Goal: Transaction & Acquisition: Subscribe to service/newsletter

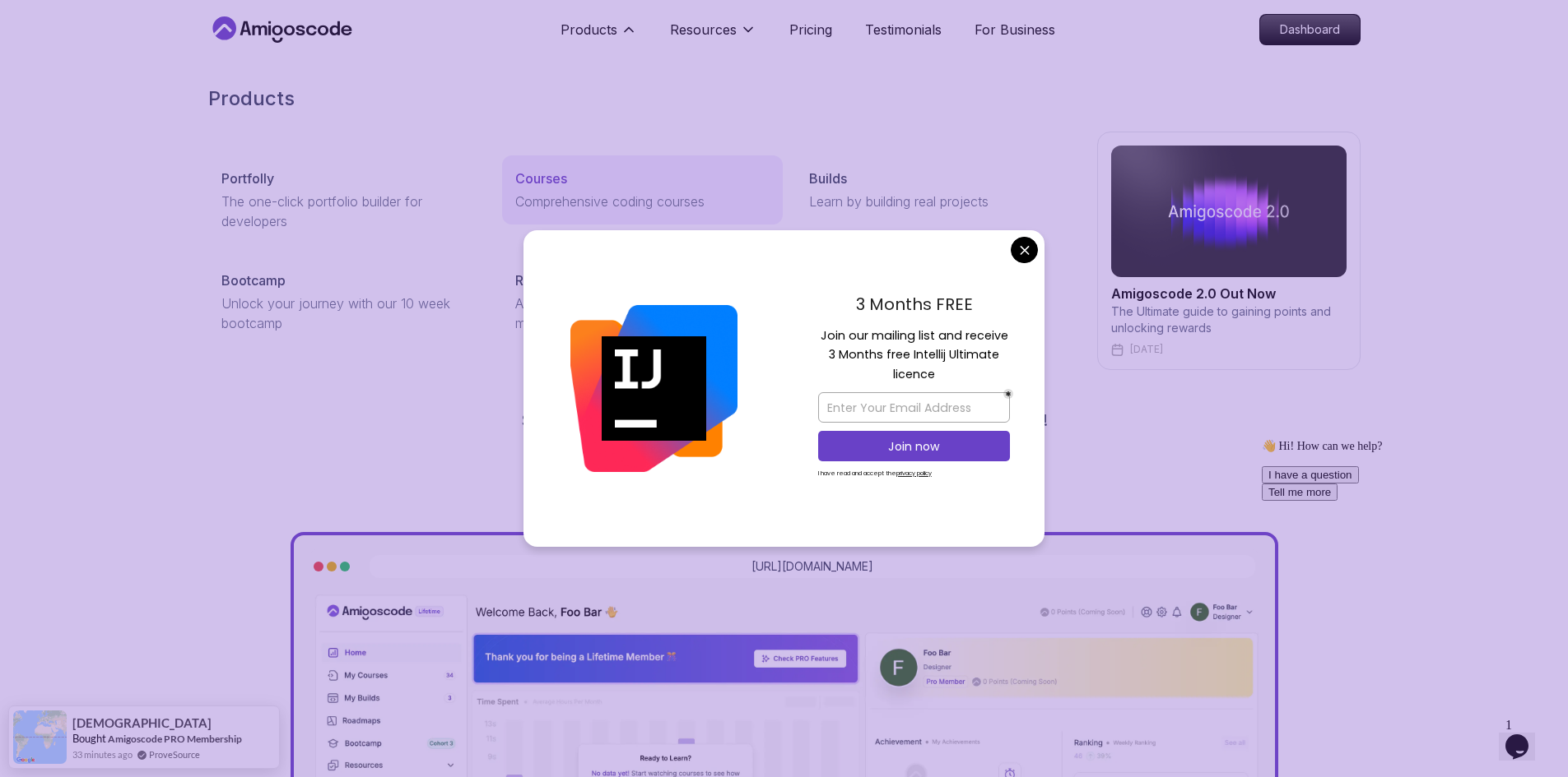
click at [543, 183] on p "Courses" at bounding box center [541, 178] width 52 height 20
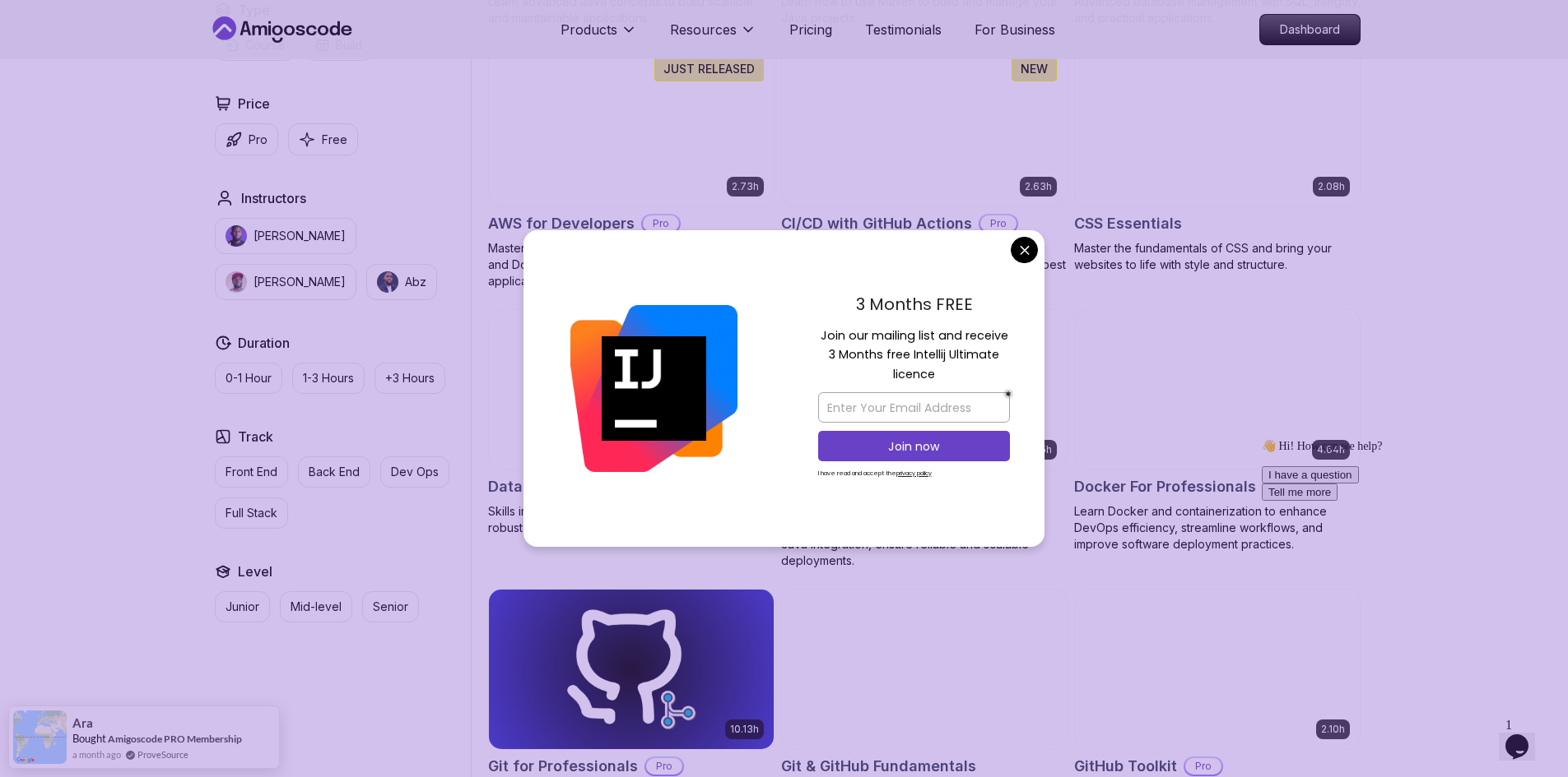
scroll to position [1267, 0]
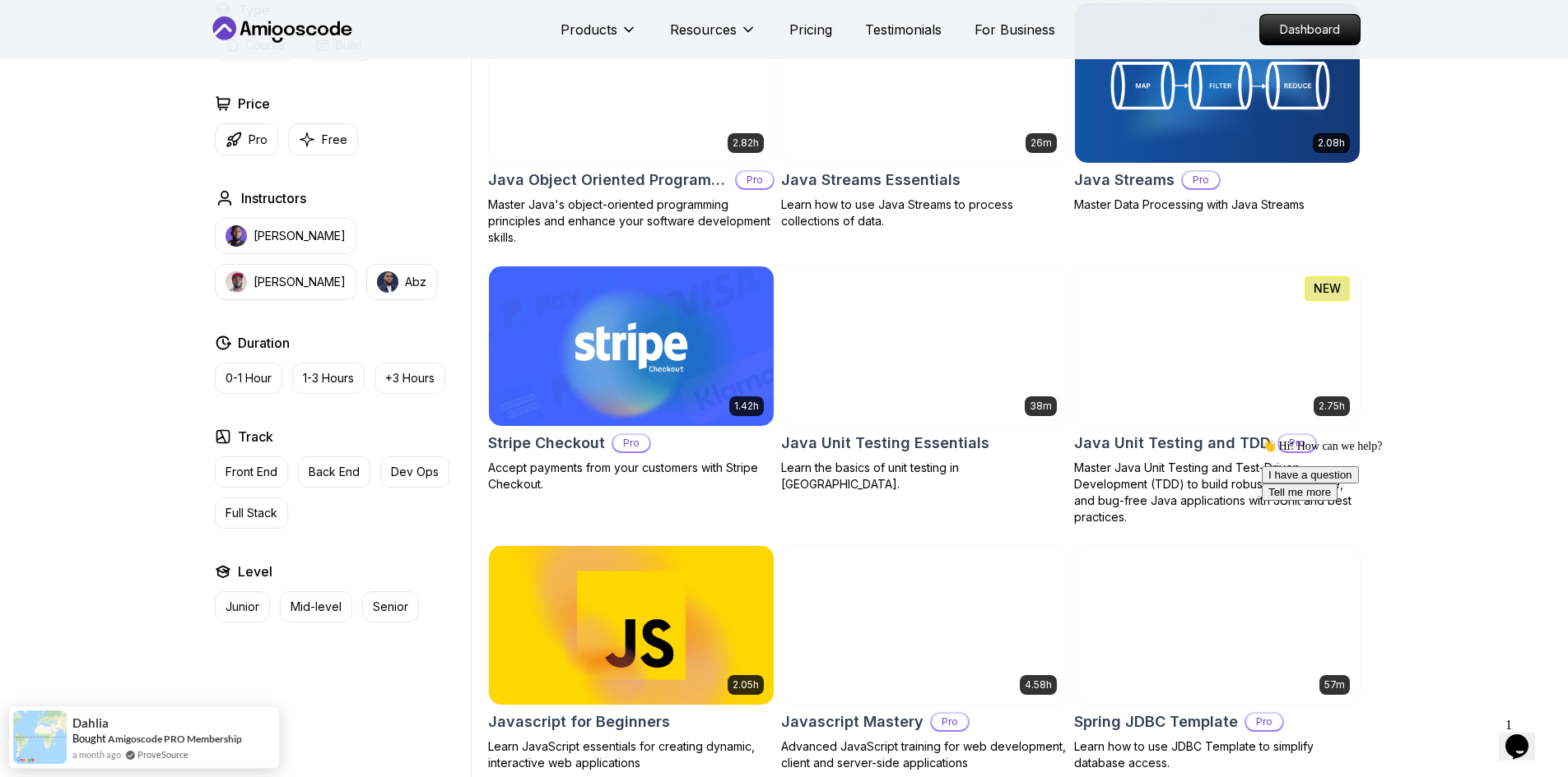
scroll to position [2463, 0]
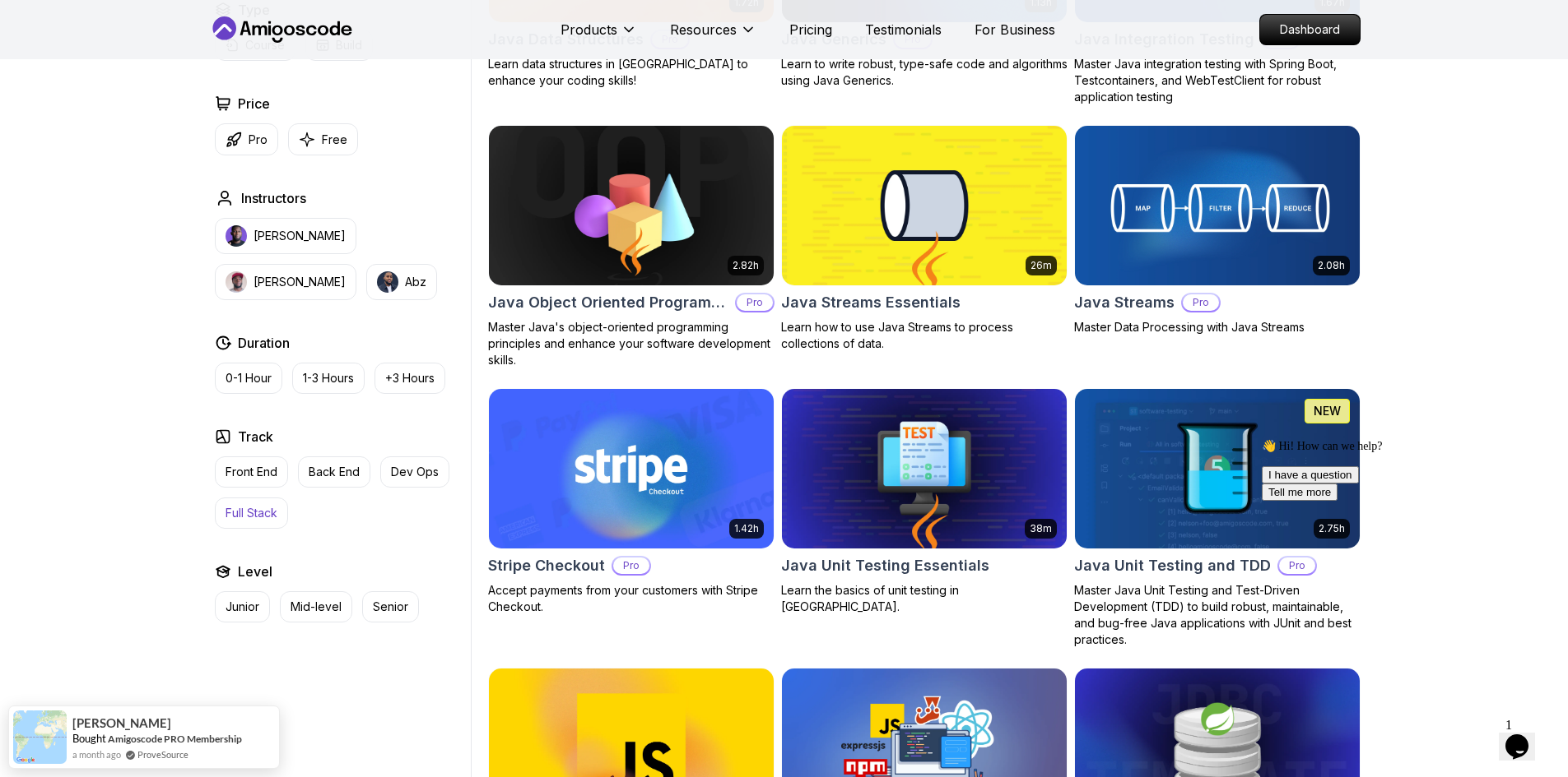
click at [253, 516] on p "Full Stack" at bounding box center [252, 513] width 52 height 16
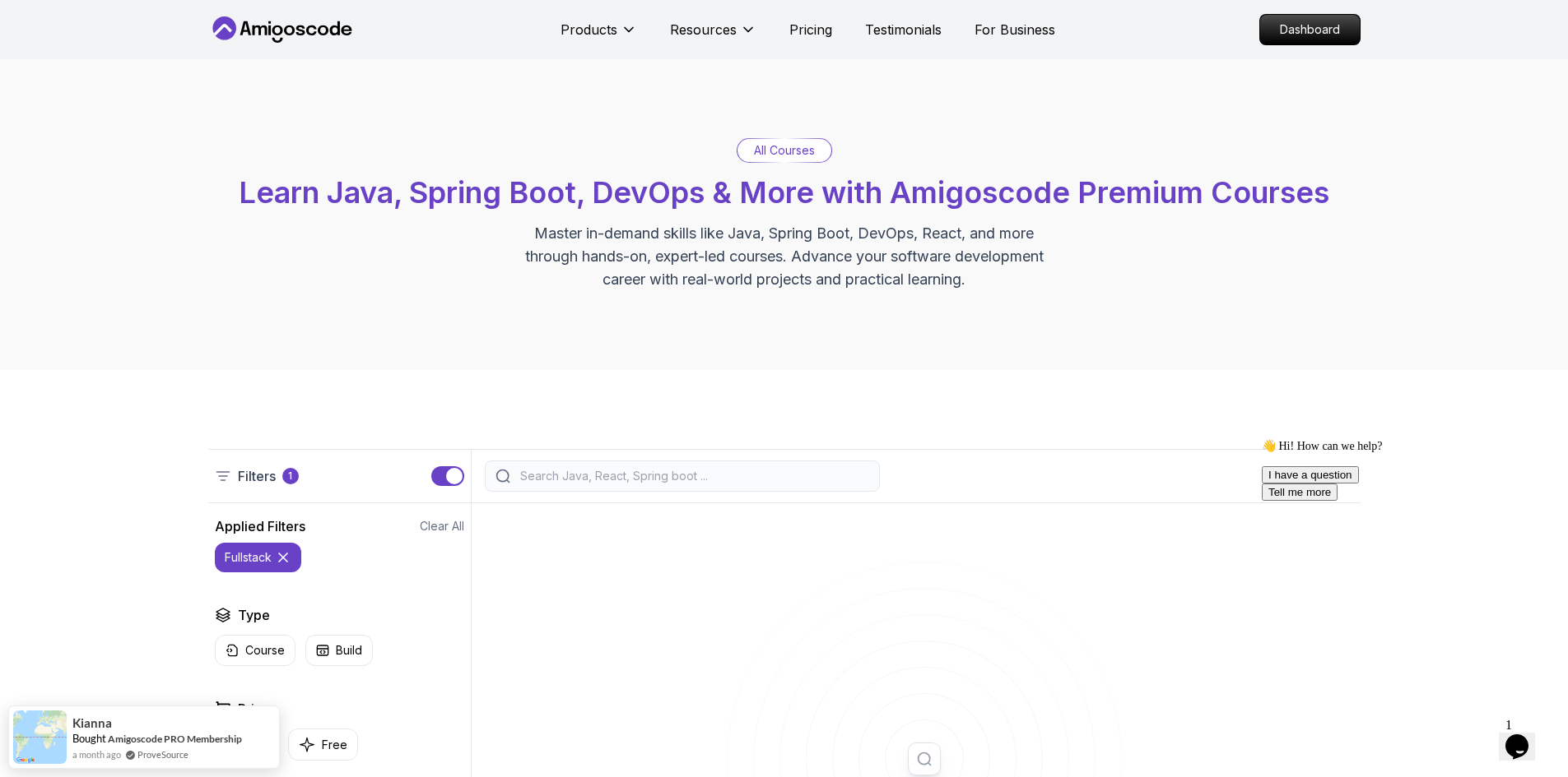
click at [800, 150] on p "All Courses" at bounding box center [784, 151] width 61 height 16
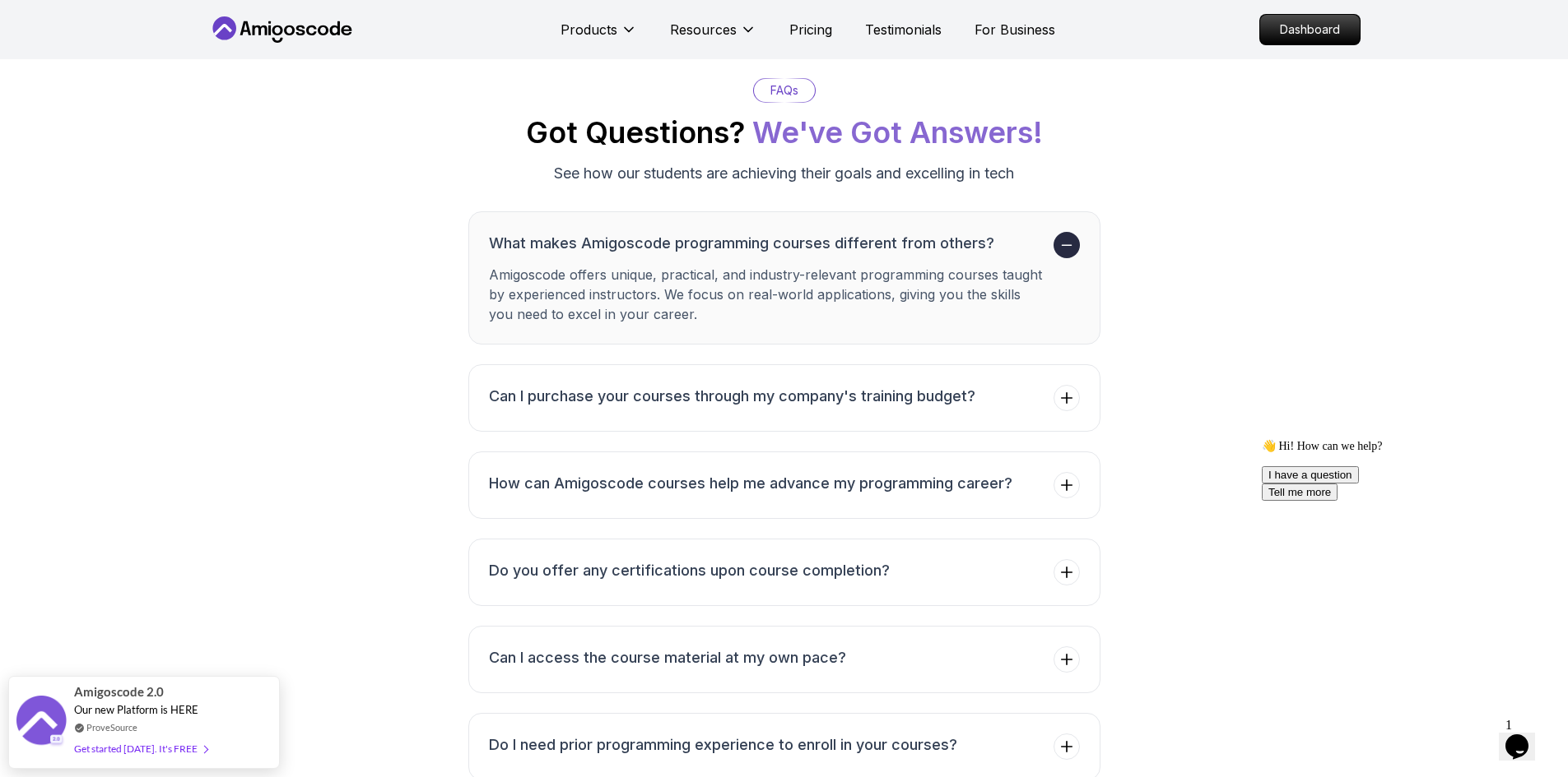
scroll to position [2873, 0]
click at [859, 396] on h3 "Can I purchase your courses through my company's training budget?" at bounding box center [732, 395] width 486 height 23
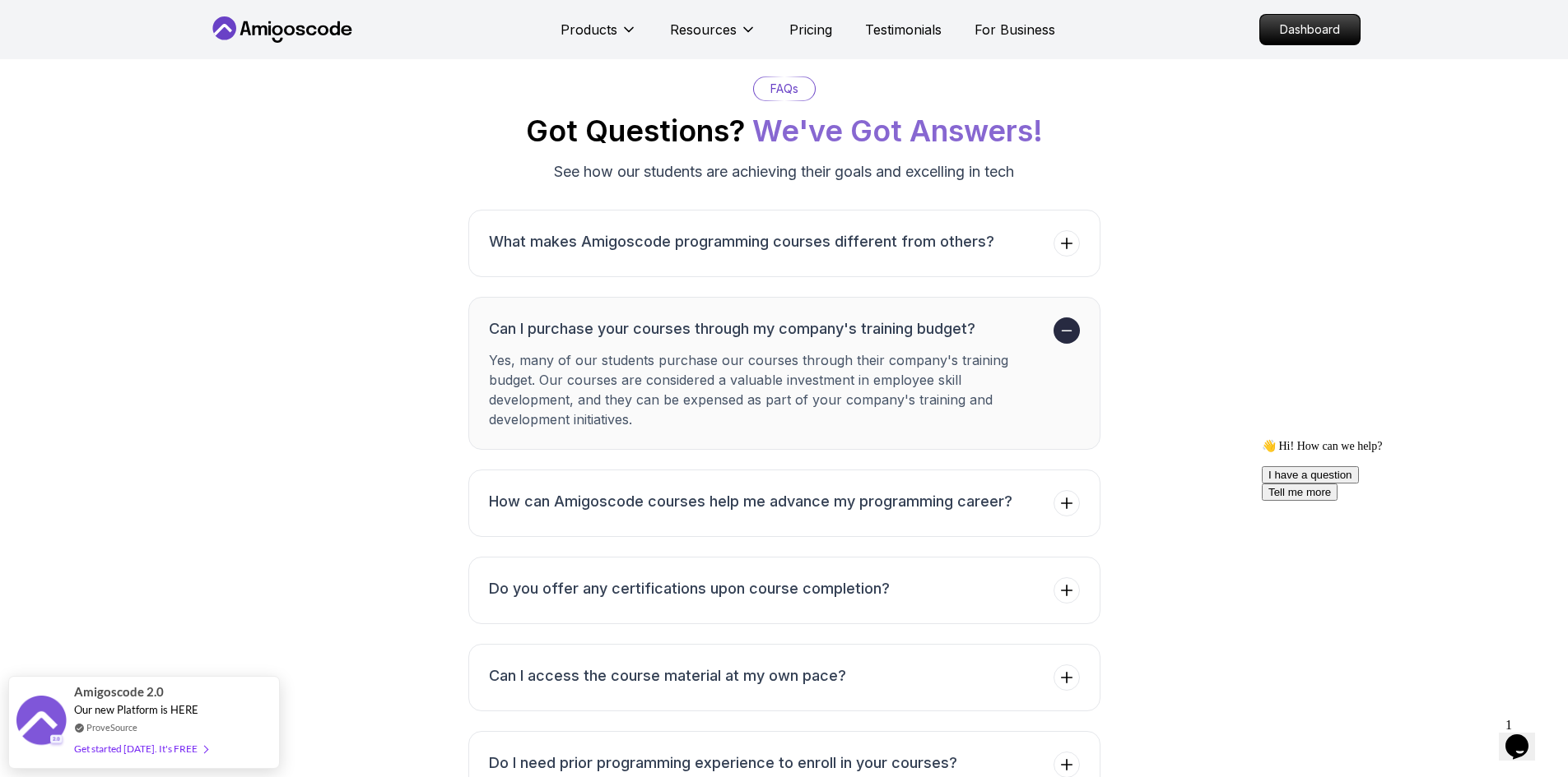
click at [850, 372] on p "Yes, many of our students purchase our courses through their company's training…" at bounding box center [767, 390] width 558 height 79
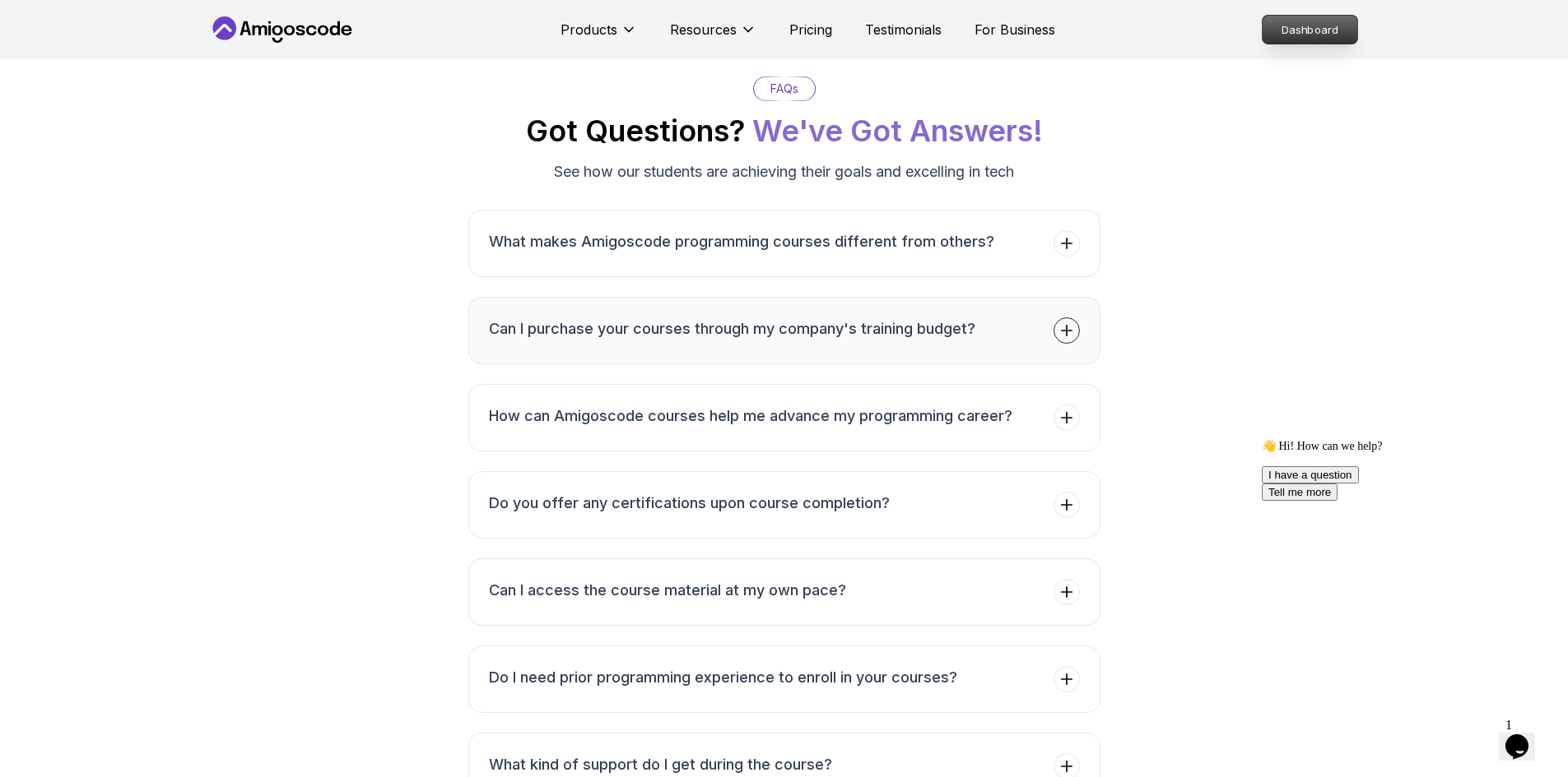
click at [1309, 35] on p "Dashboard" at bounding box center [1310, 29] width 95 height 28
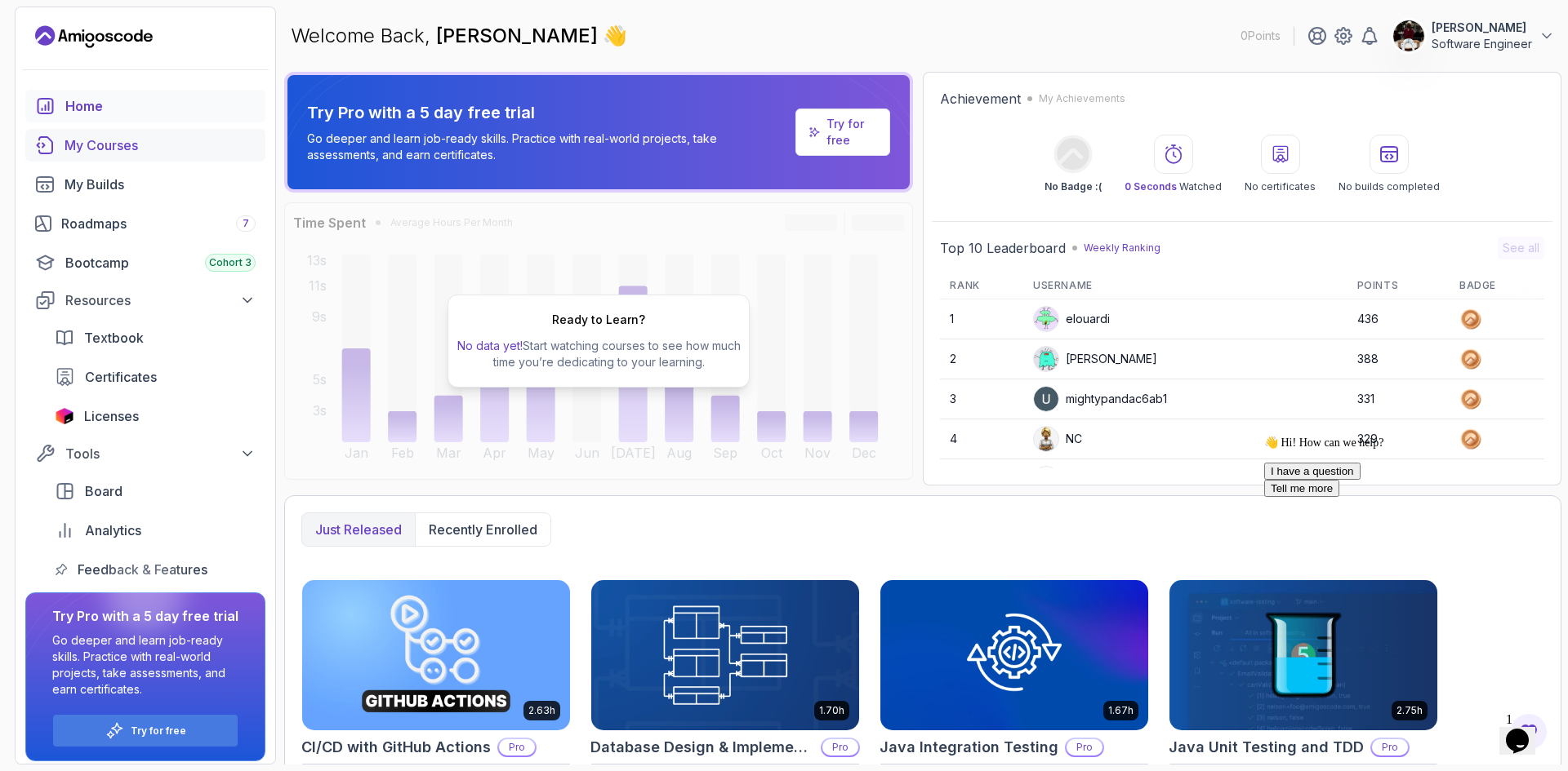
click at [104, 141] on div "My Courses" at bounding box center [160, 145] width 191 height 19
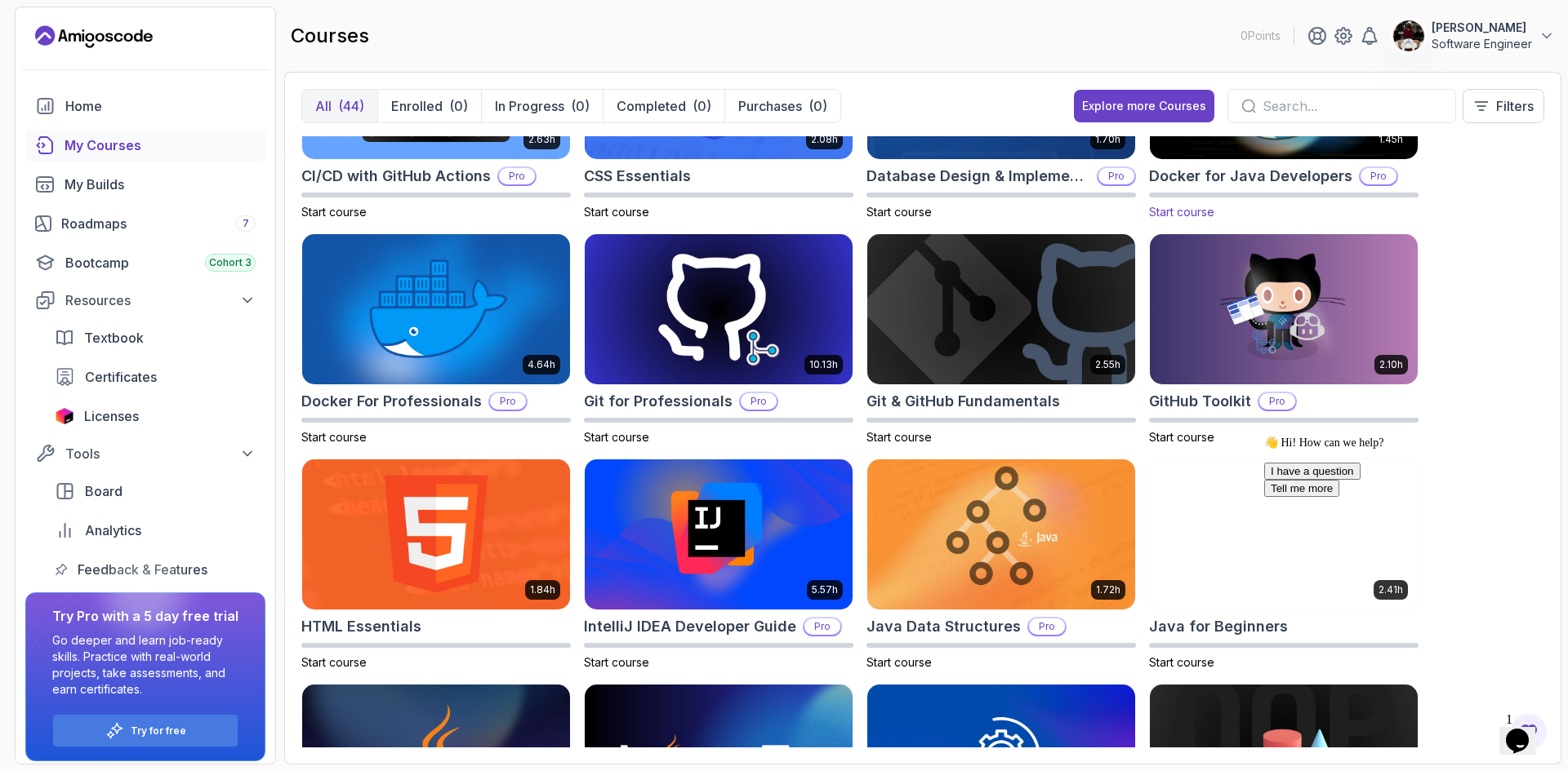
scroll to position [349, 0]
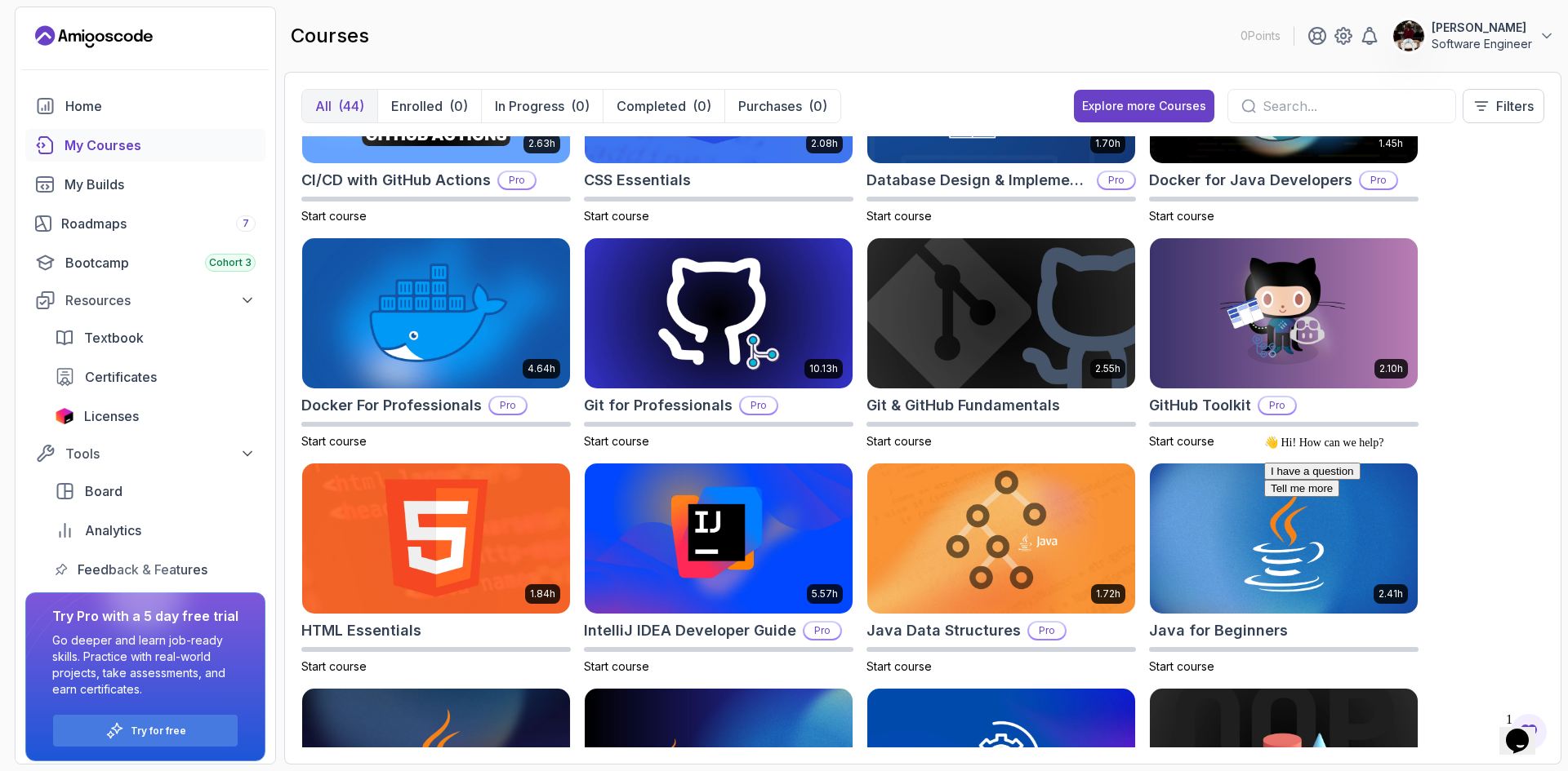
click at [1304, 111] on input "text" at bounding box center [1352, 106] width 180 height 19
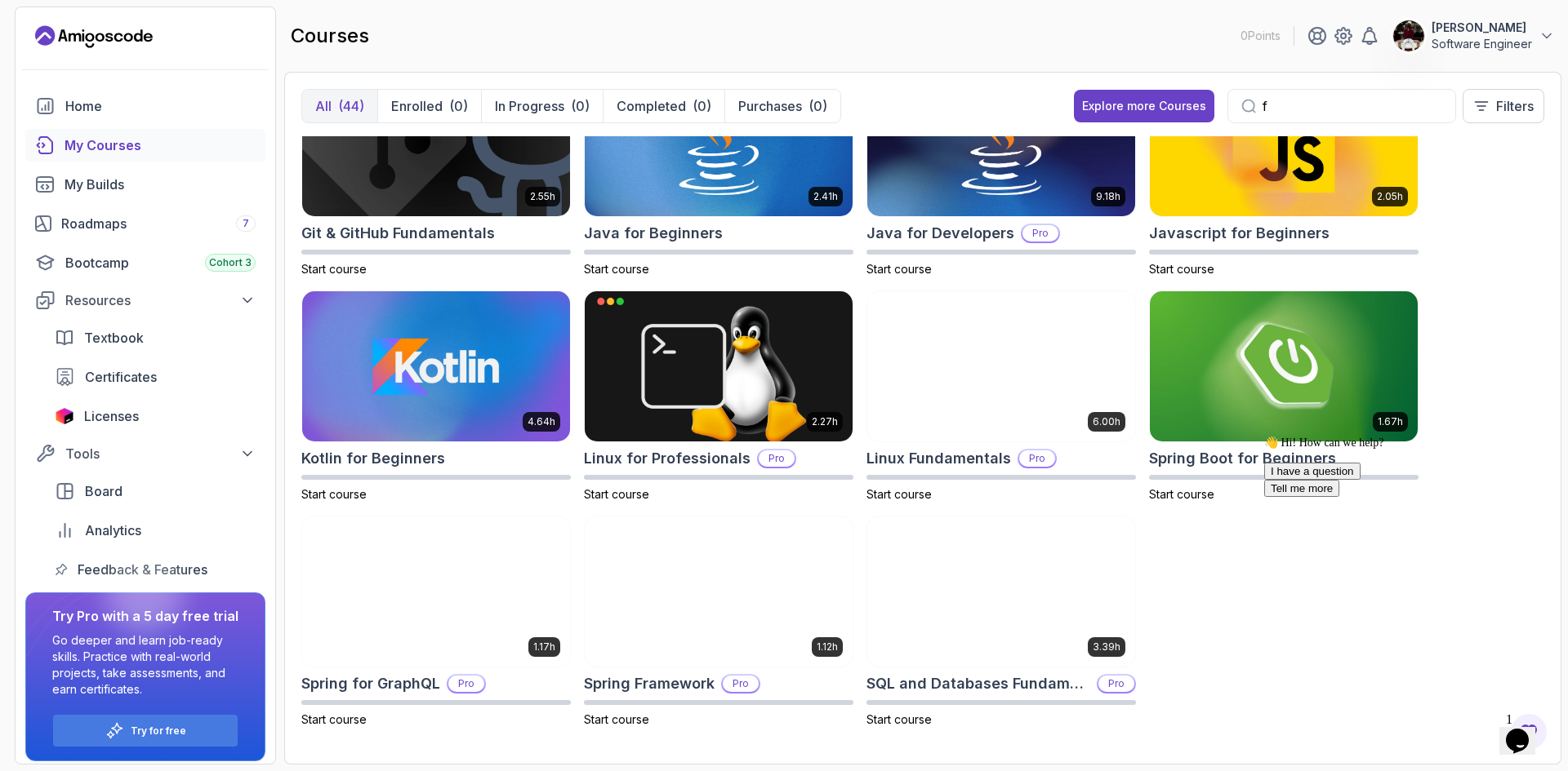
scroll to position [296, 0]
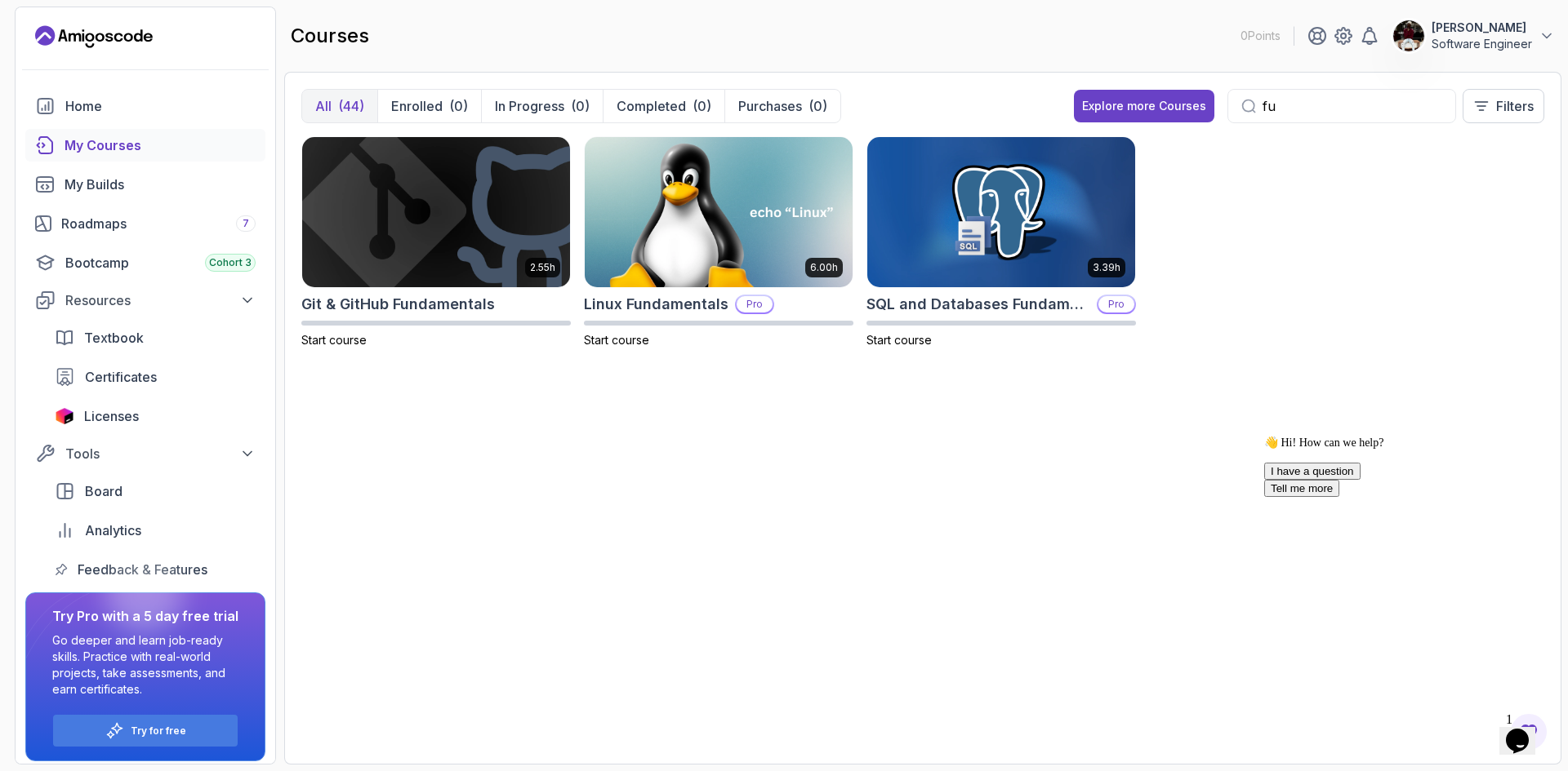
type input "f"
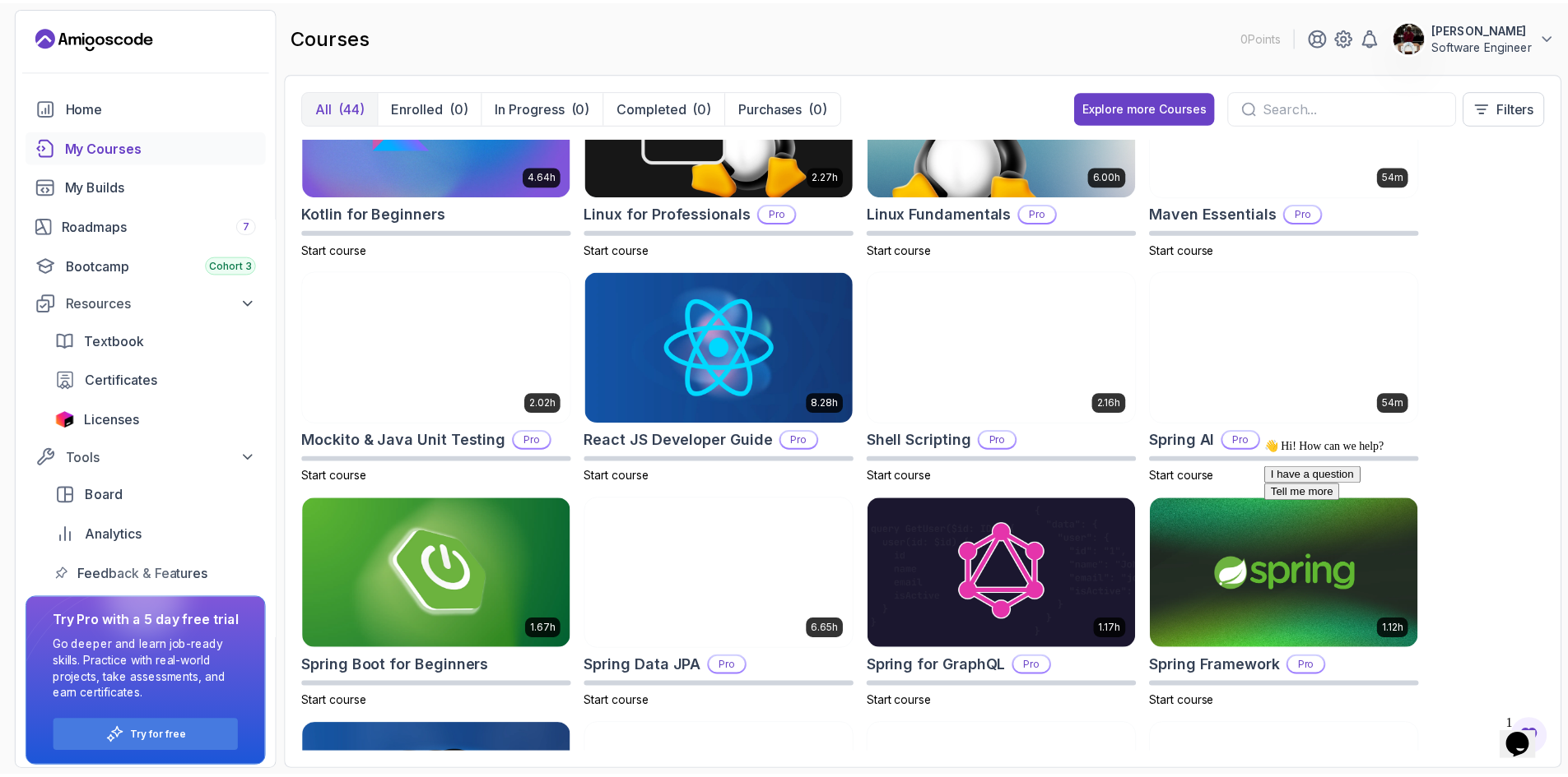
scroll to position [1885, 0]
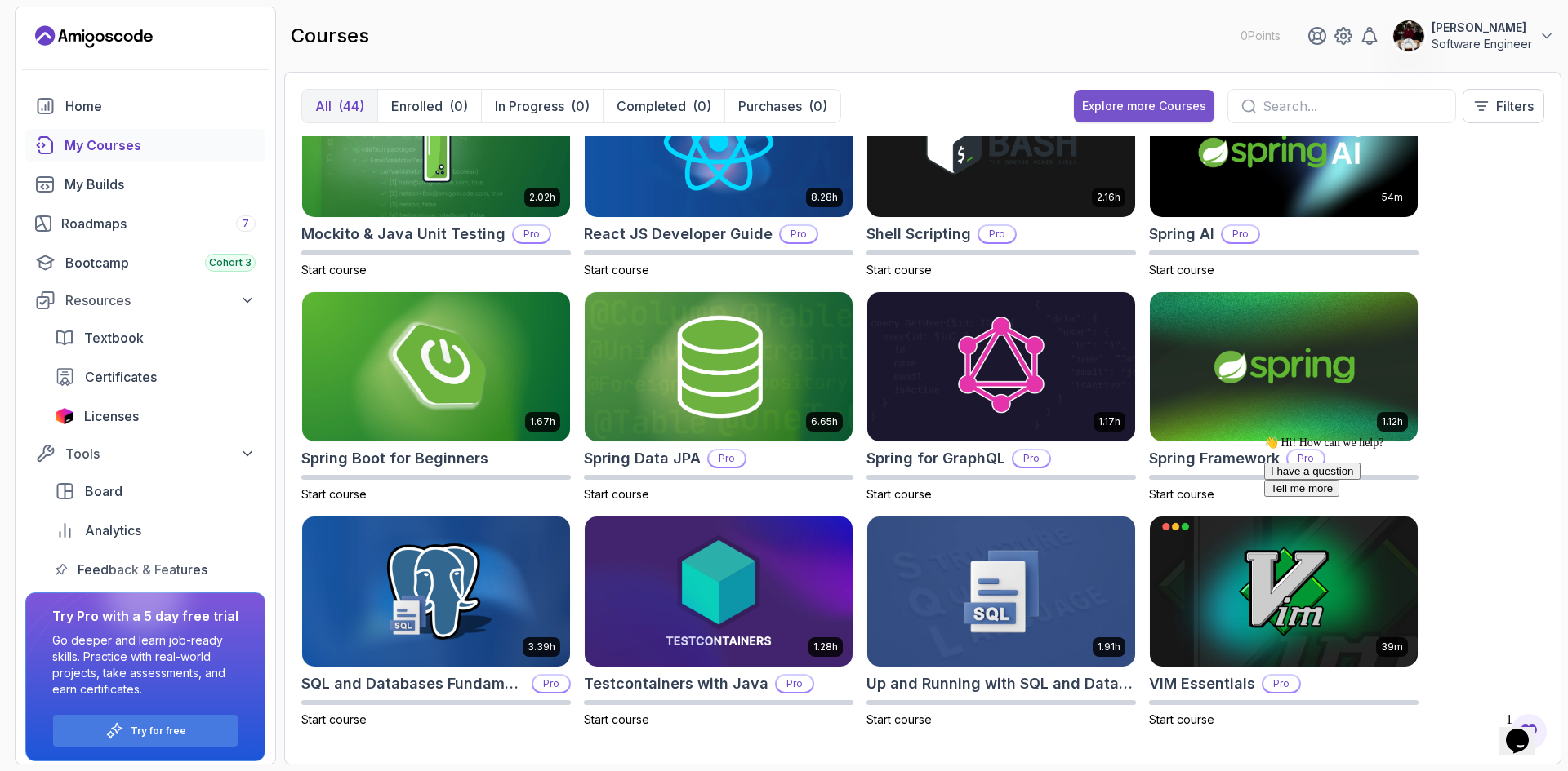
click at [1127, 111] on div "Explore more Courses" at bounding box center [1144, 106] width 124 height 16
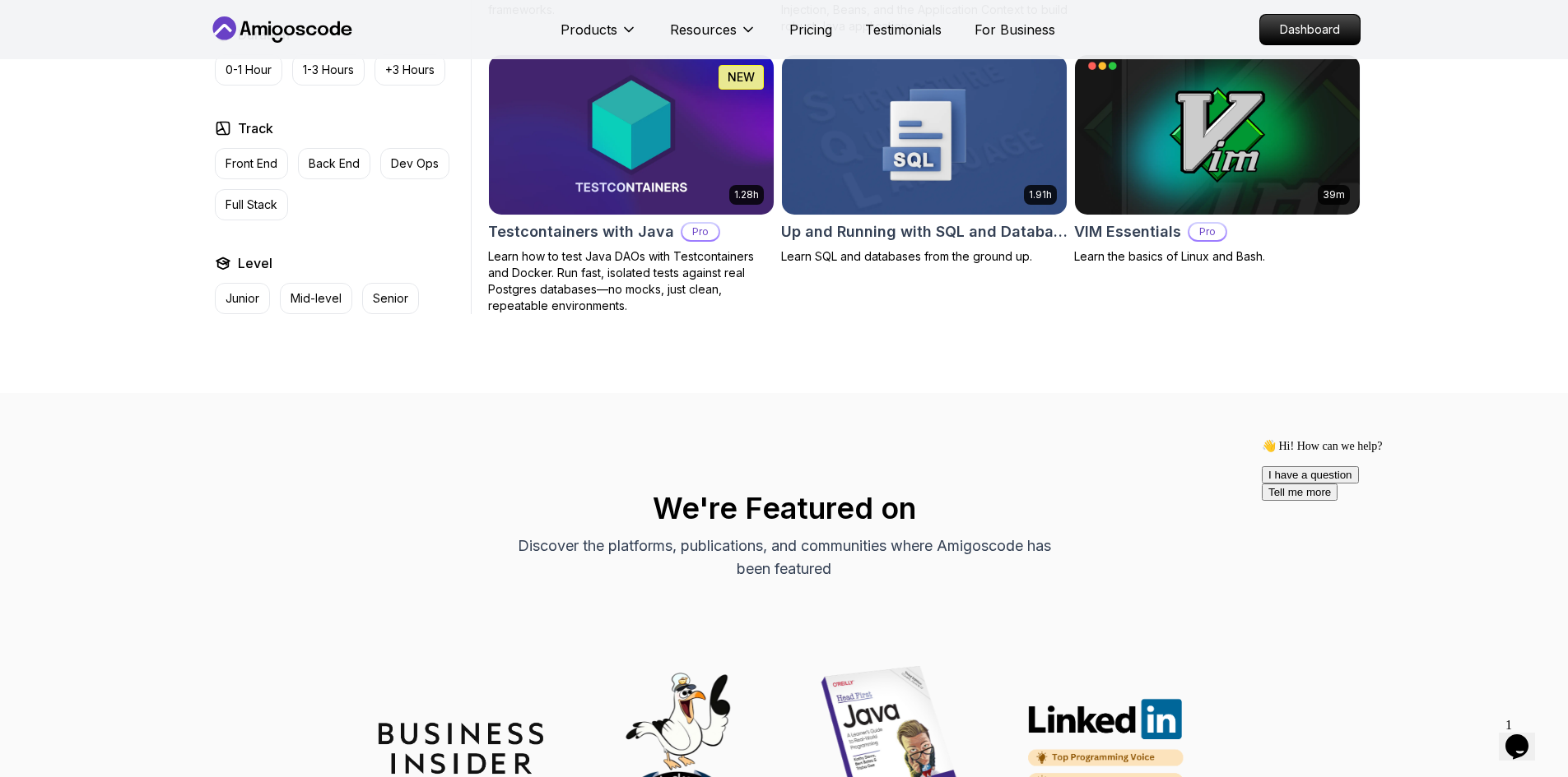
scroll to position [4409, 0]
click at [256, 195] on p "Full Stack" at bounding box center [252, 203] width 52 height 16
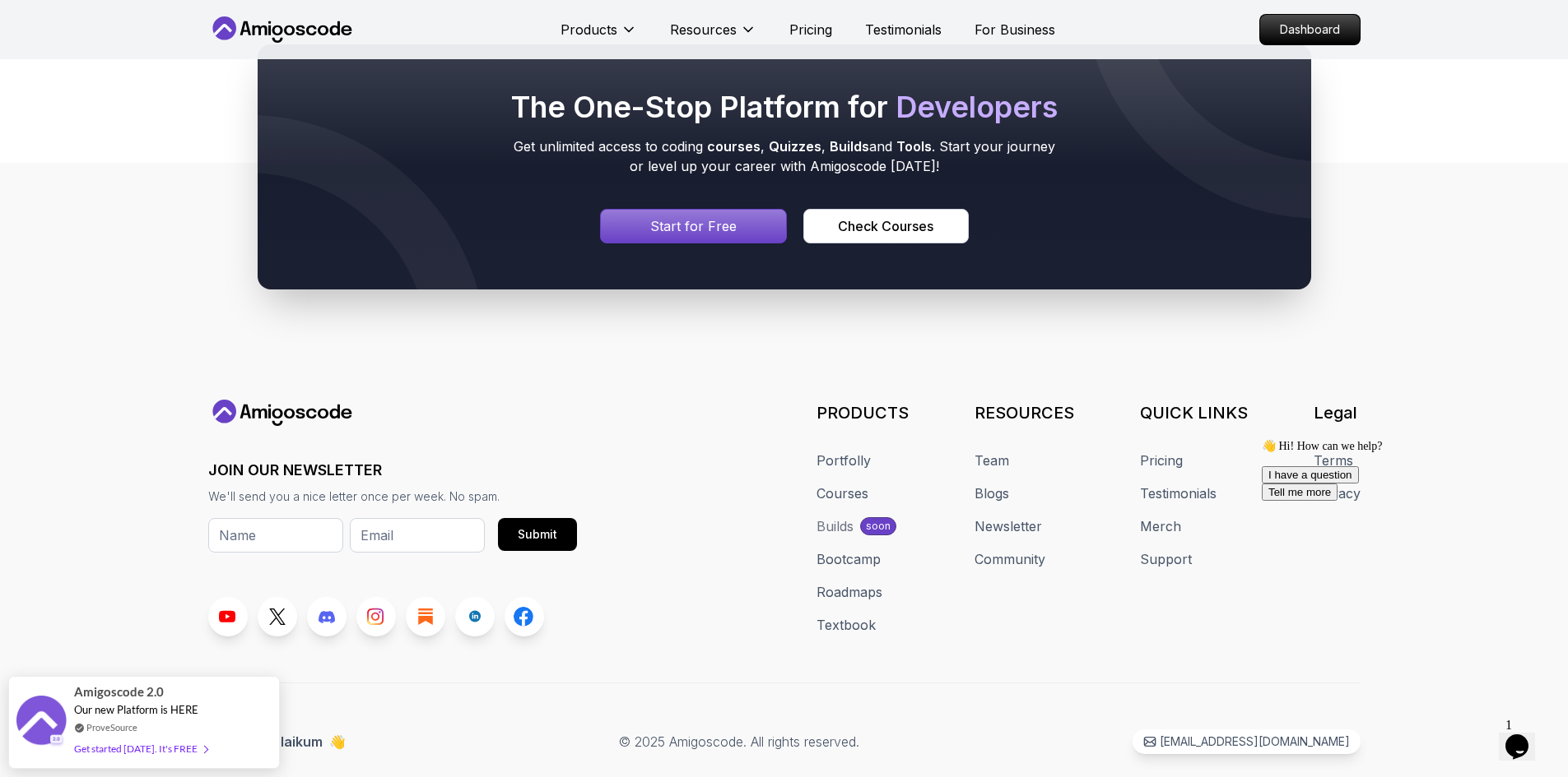
scroll to position [3889, 0]
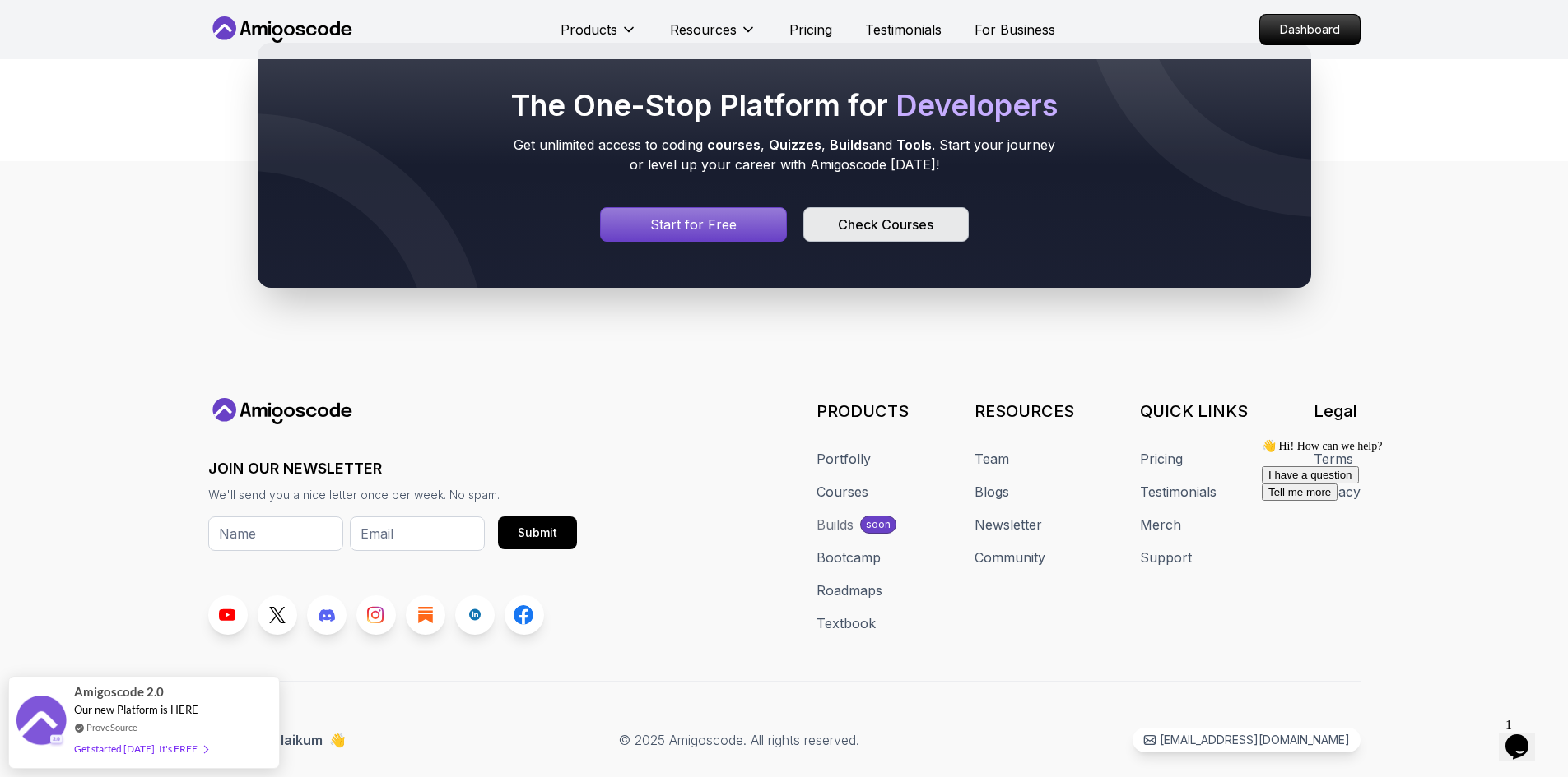
click at [866, 226] on div "Check Courses" at bounding box center [885, 225] width 95 height 20
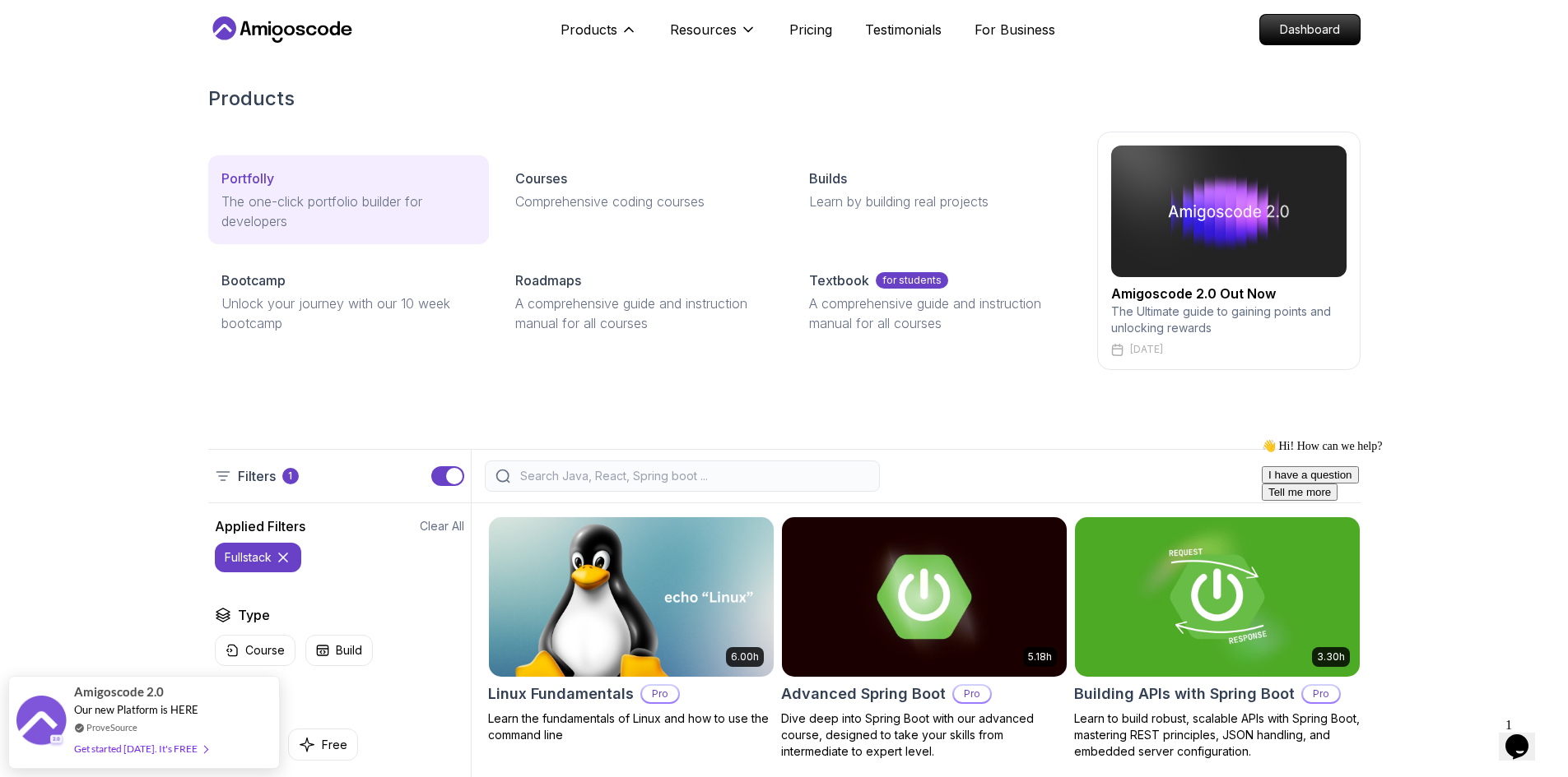
click at [292, 216] on p "The one-click portfolio builder for developers" at bounding box center [348, 211] width 254 height 39
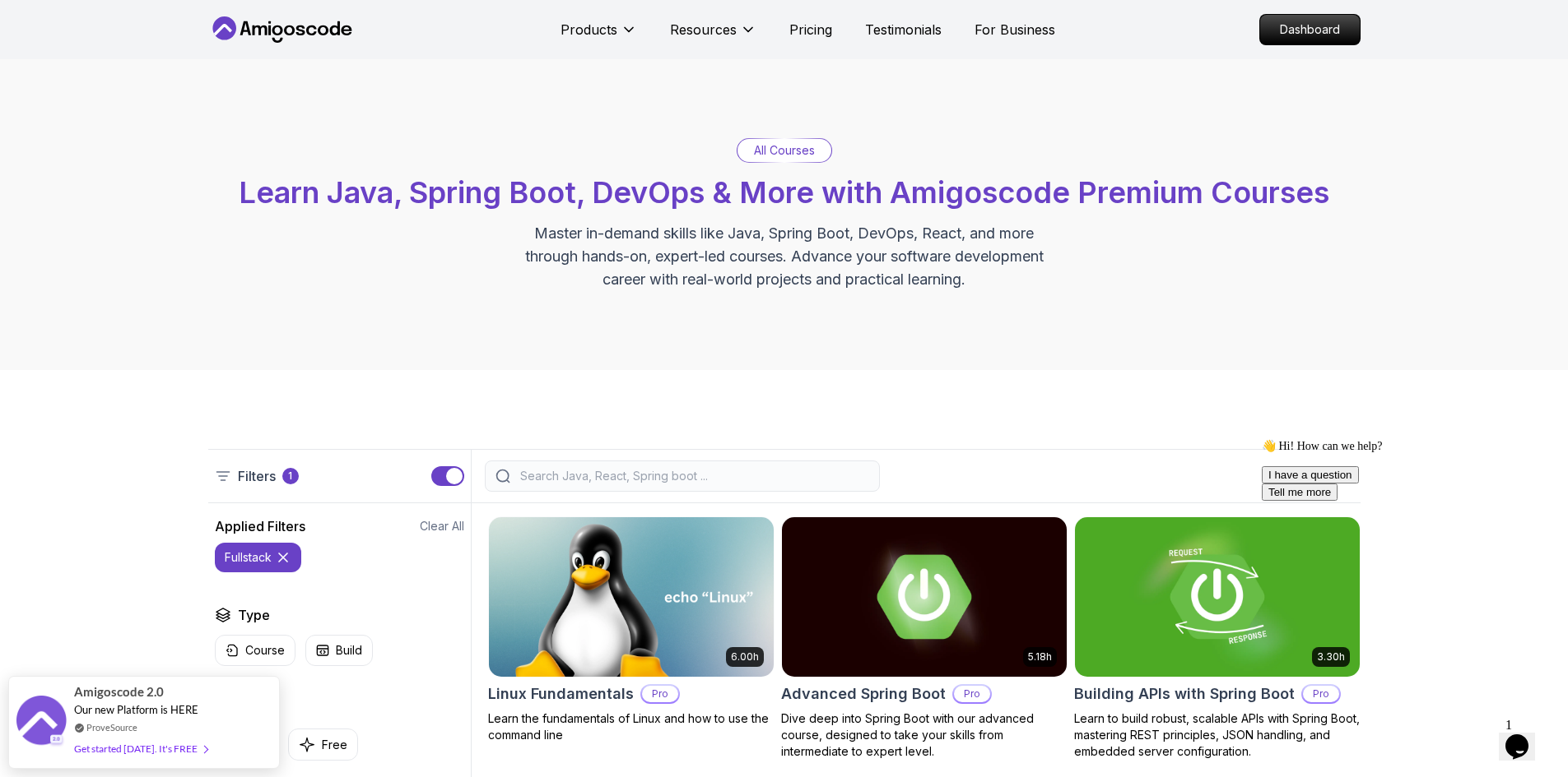
click at [1522, 735] on icon "Chat widget" at bounding box center [1517, 748] width 23 height 25
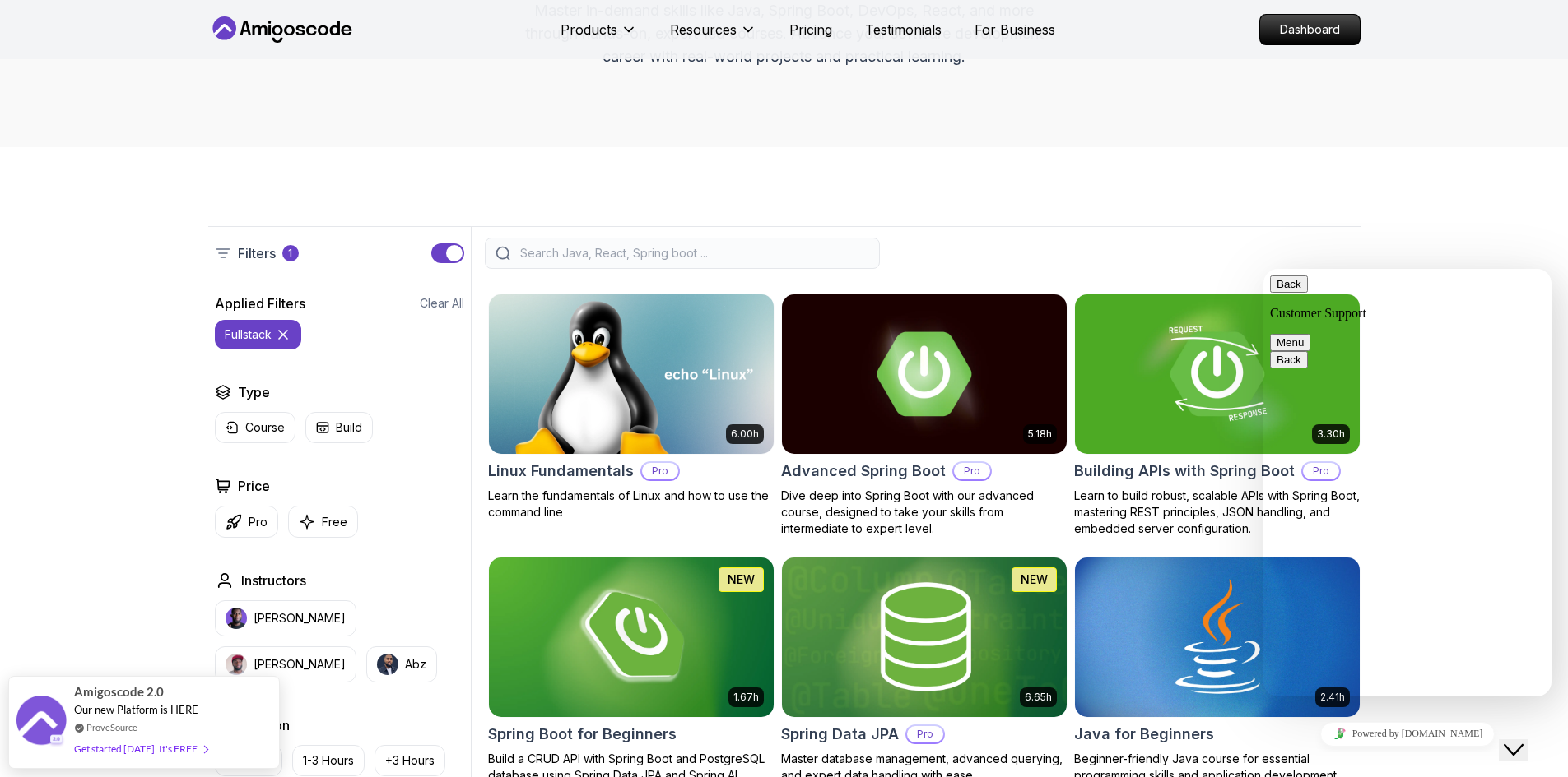
scroll to position [232, 0]
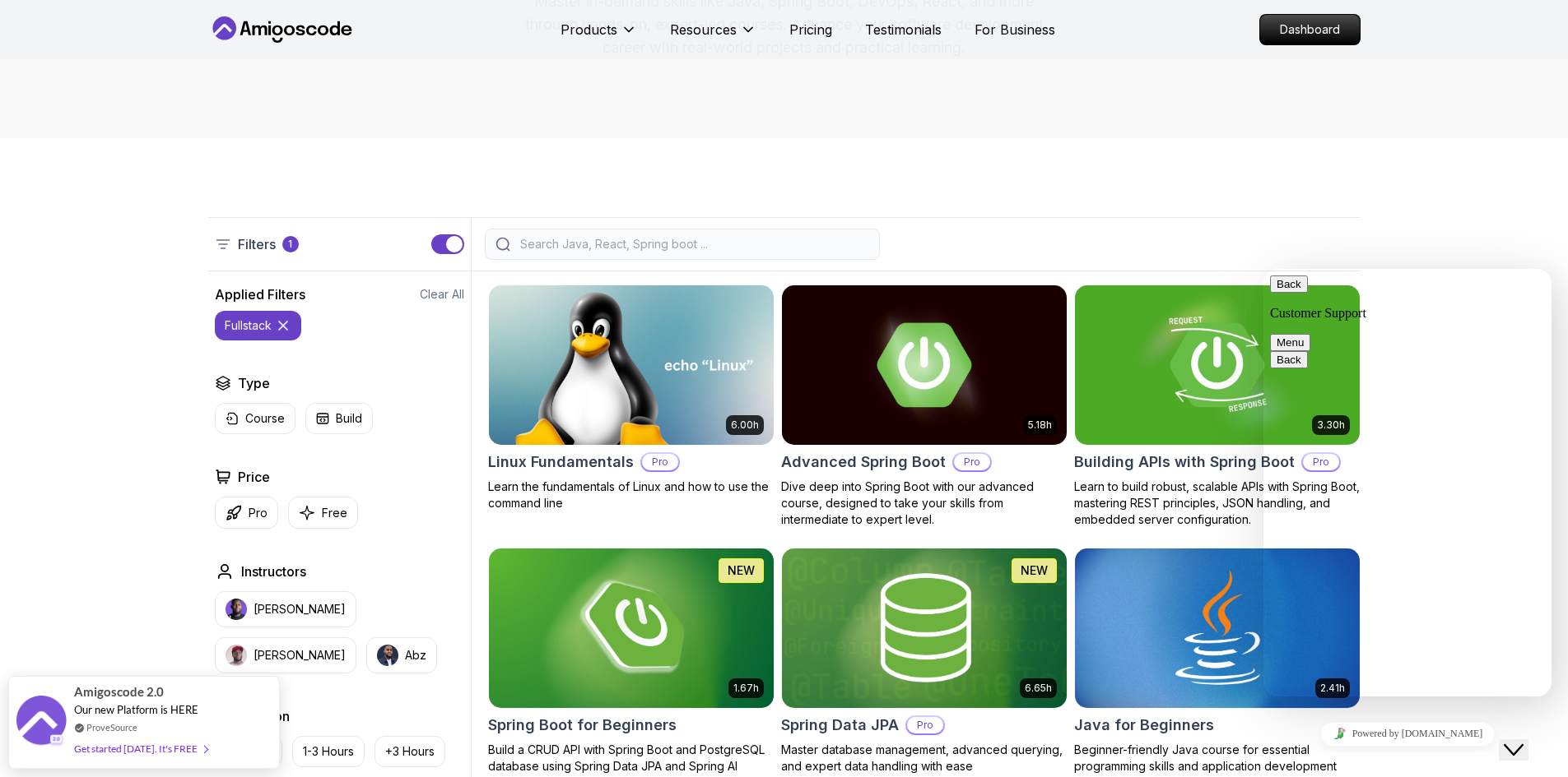
click at [1264, 269] on textarea at bounding box center [1264, 269] width 0 height 0
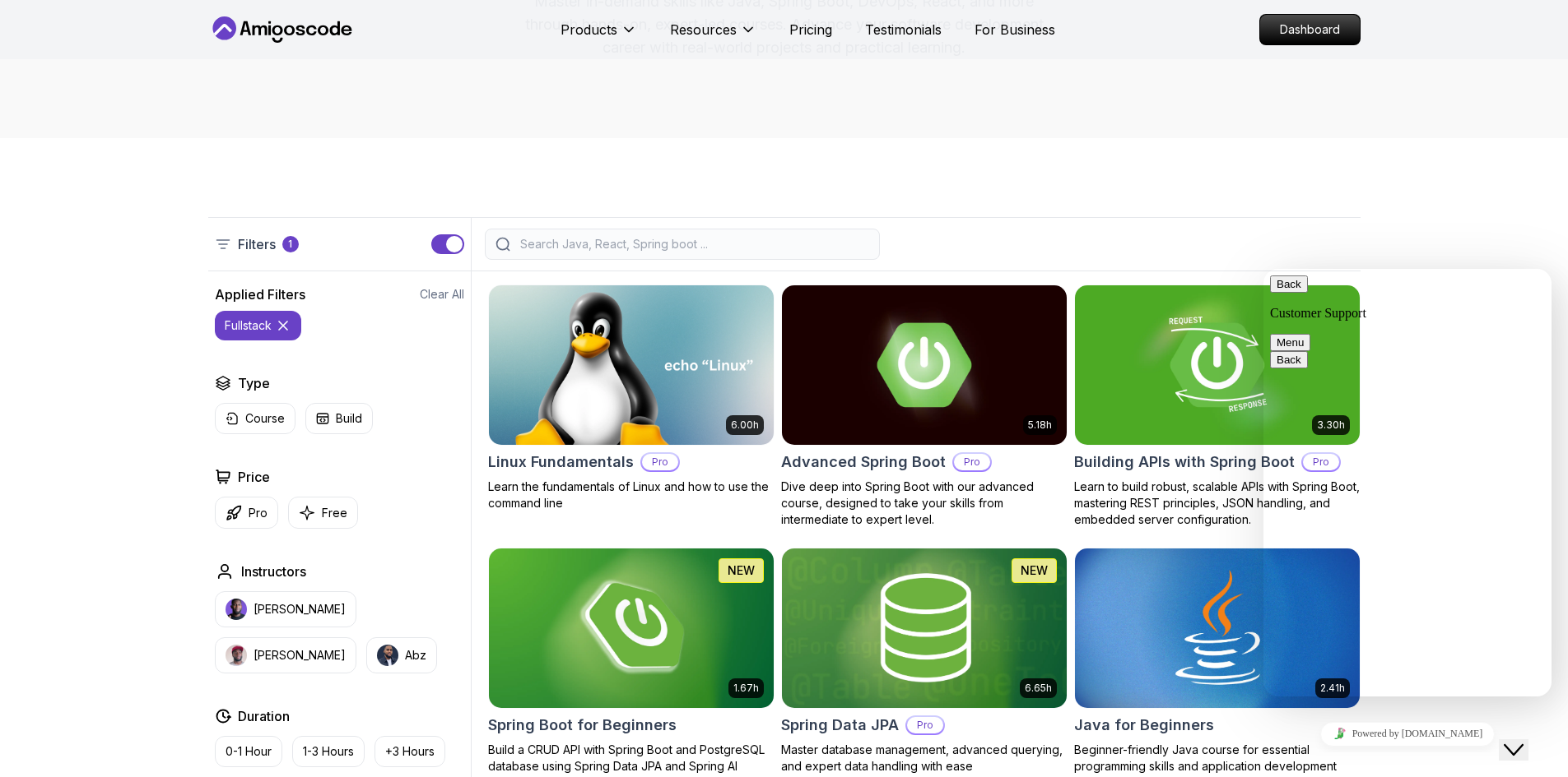
scroll to position [0, 0]
type textarea "I wanna enroll into a full stack java development course"
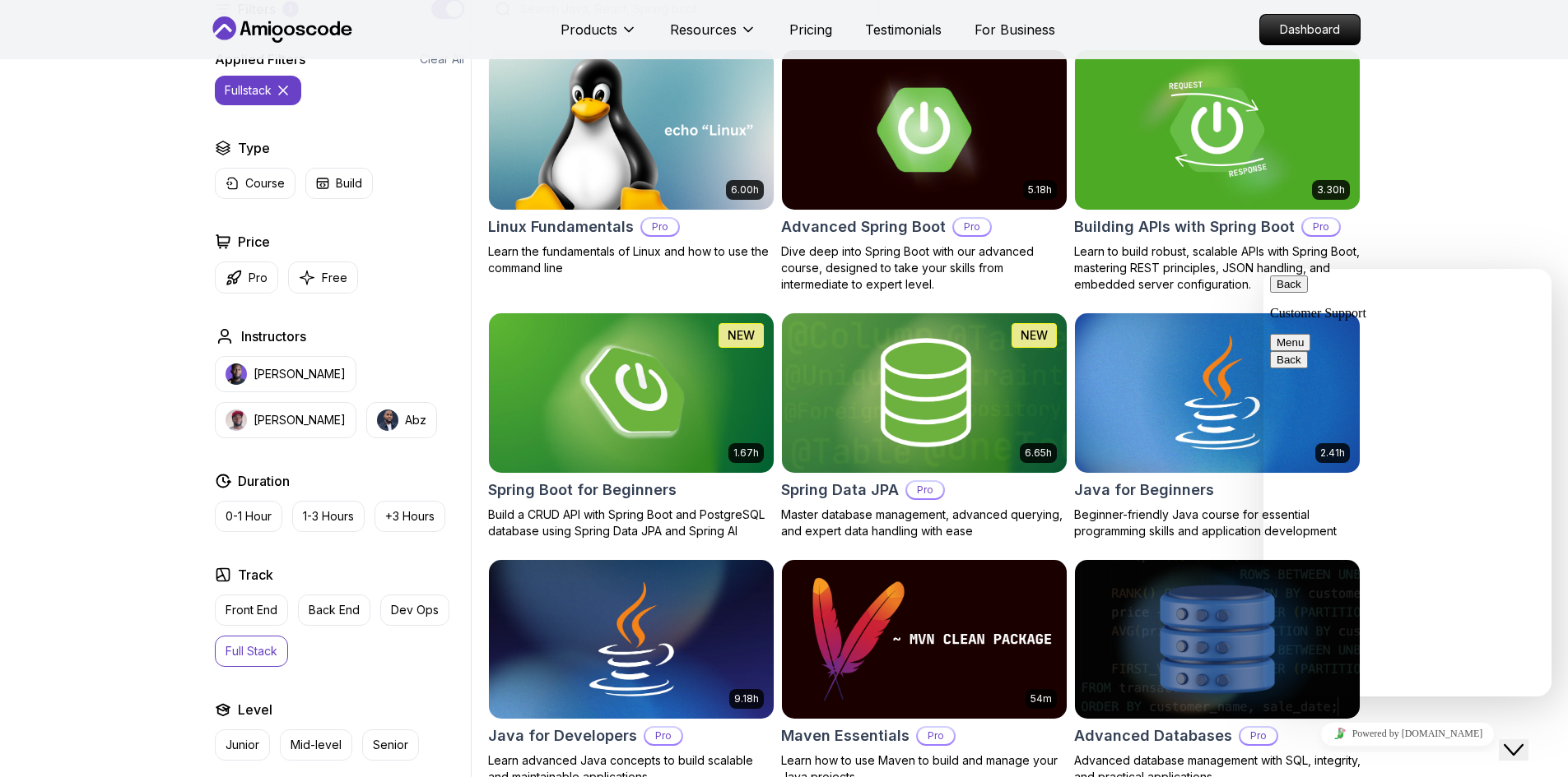
scroll to position [468, 0]
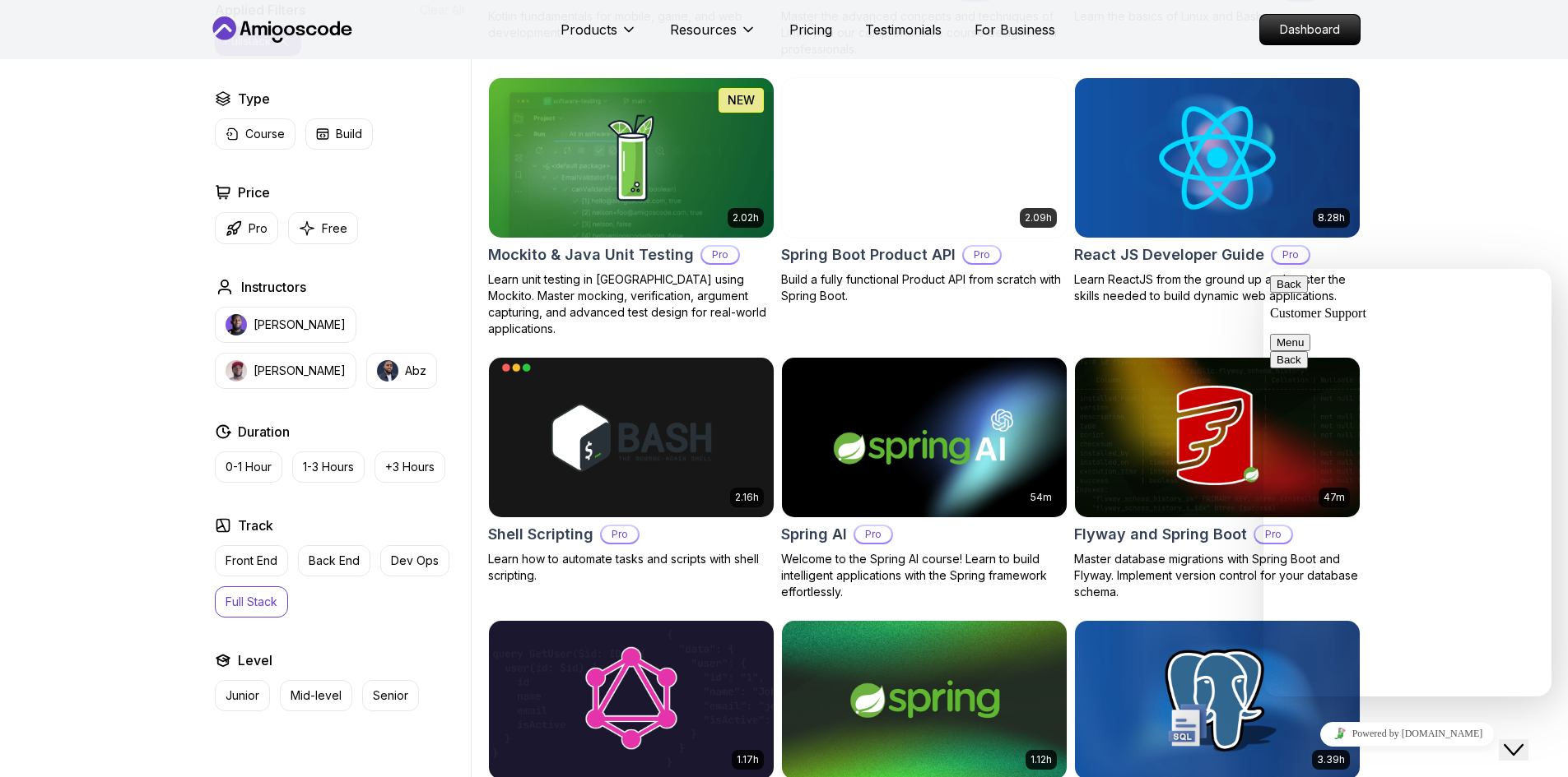
scroll to position [3600, 0]
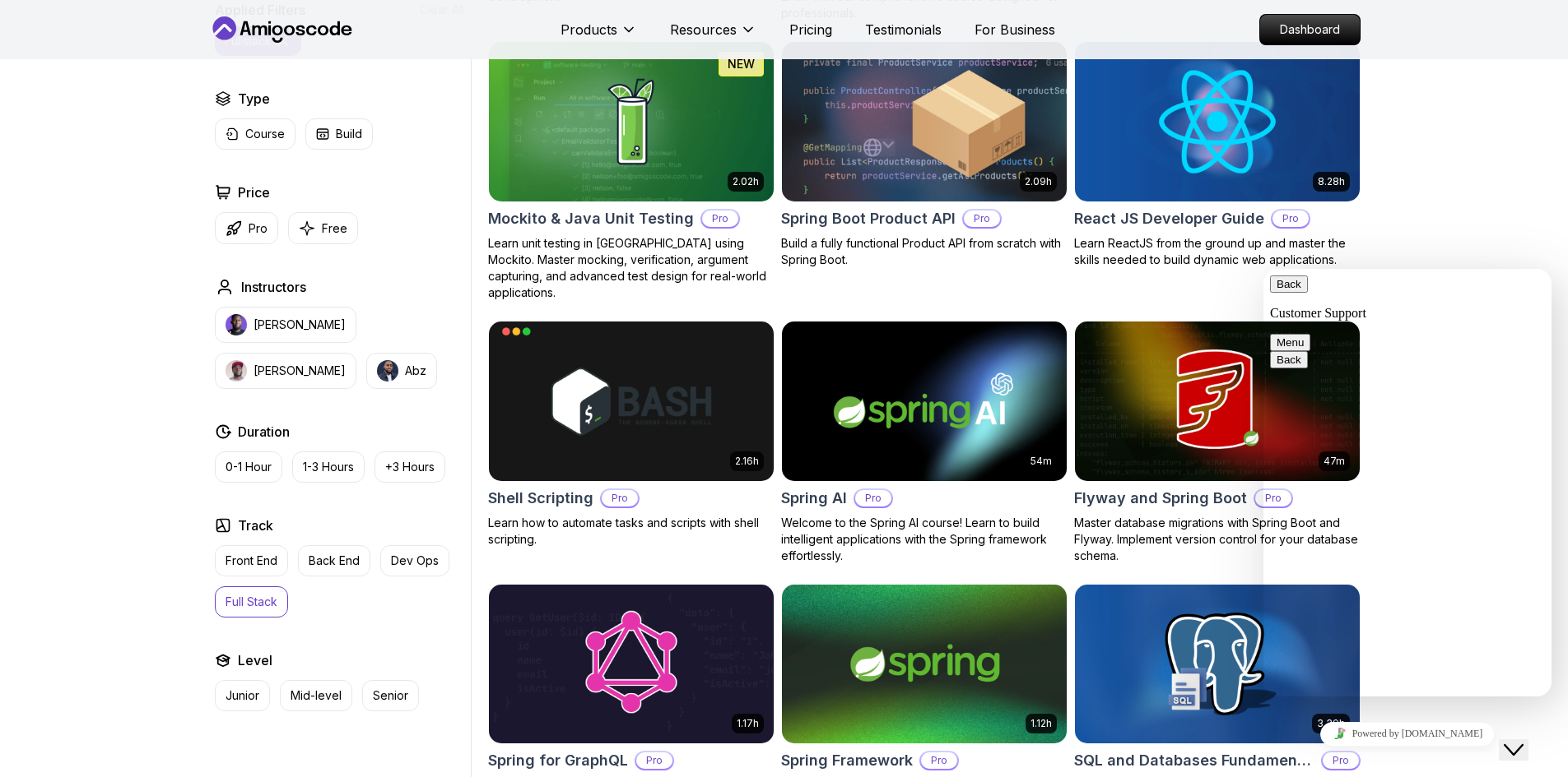
click at [1310, 334] on button "Menu" at bounding box center [1290, 342] width 40 height 17
click at [1521, 740] on icon "Close Chat This icon closes the chat window." at bounding box center [1514, 750] width 20 height 20
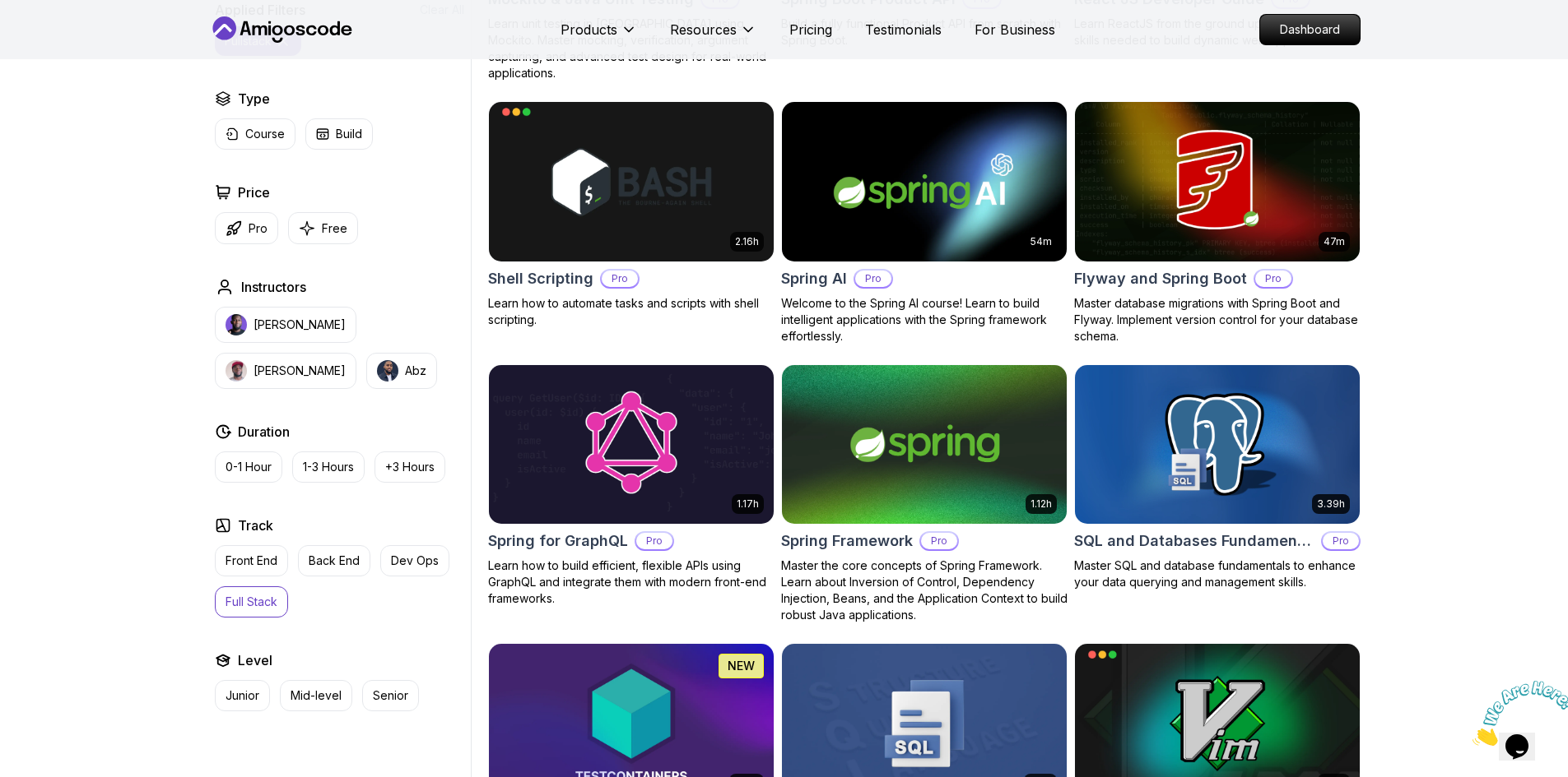
scroll to position [3818, 0]
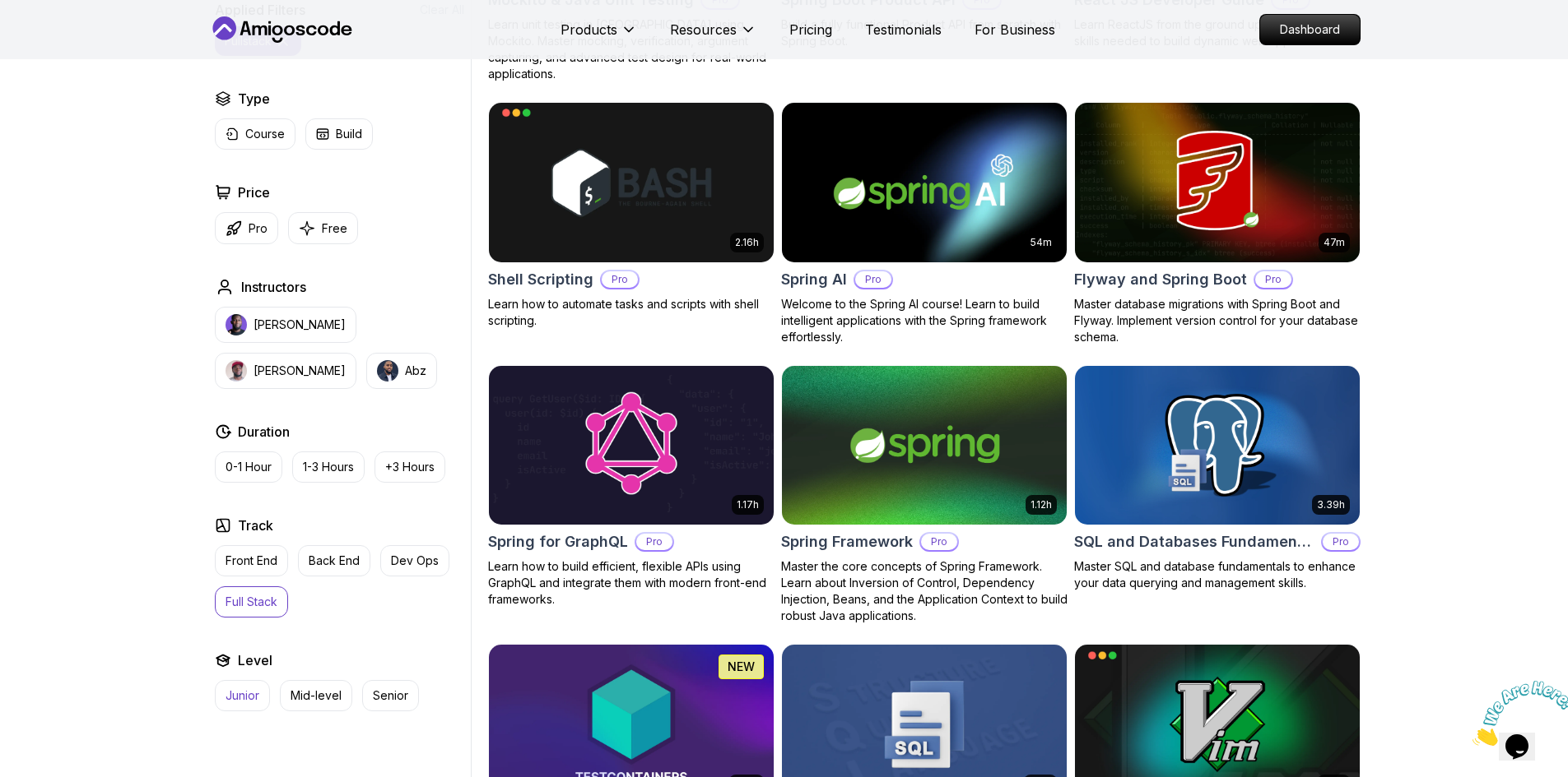
click at [240, 686] on button "Junior" at bounding box center [243, 696] width 55 height 31
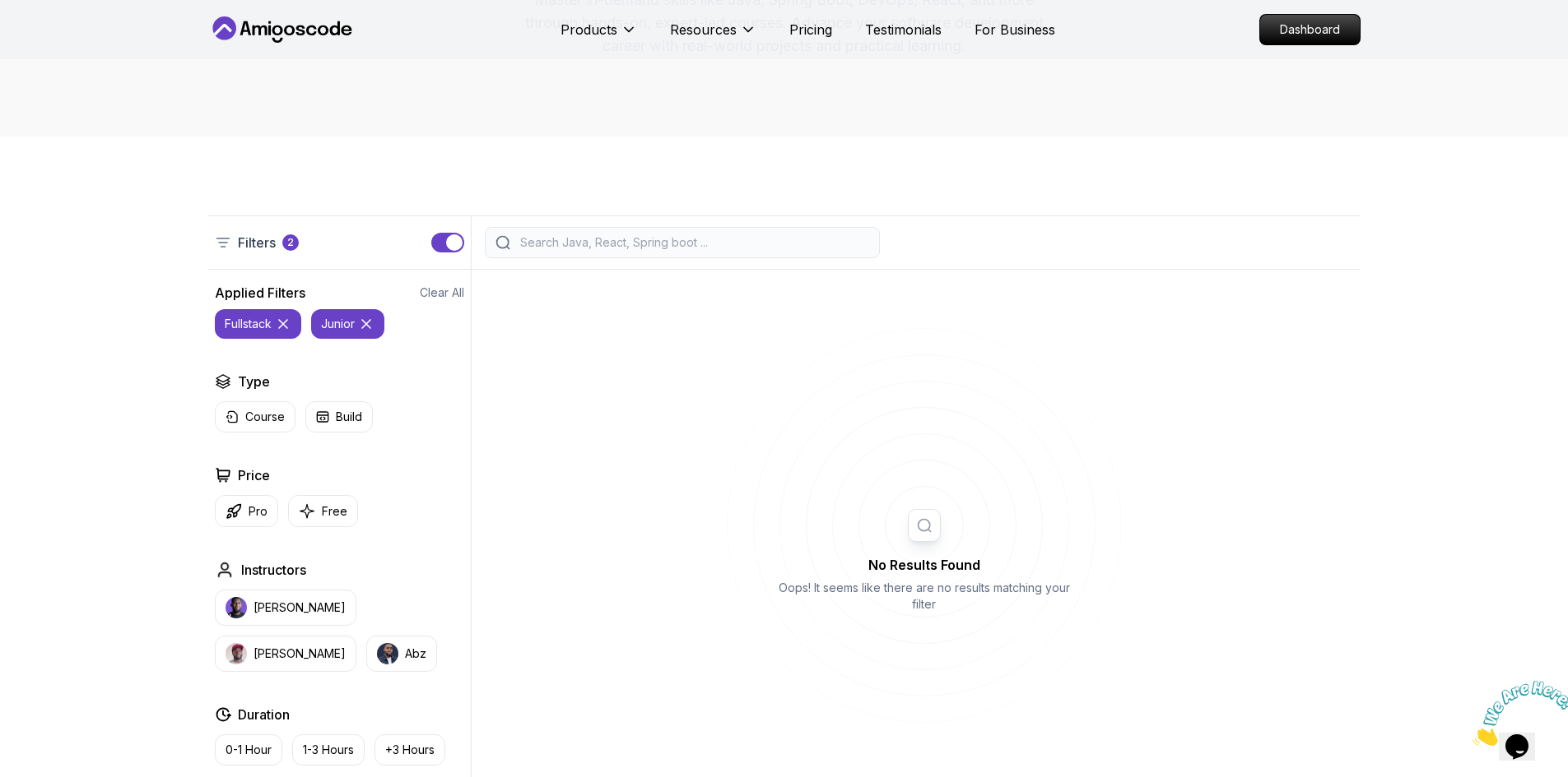
scroll to position [233, 0]
click at [283, 324] on icon at bounding box center [283, 325] width 8 height 8
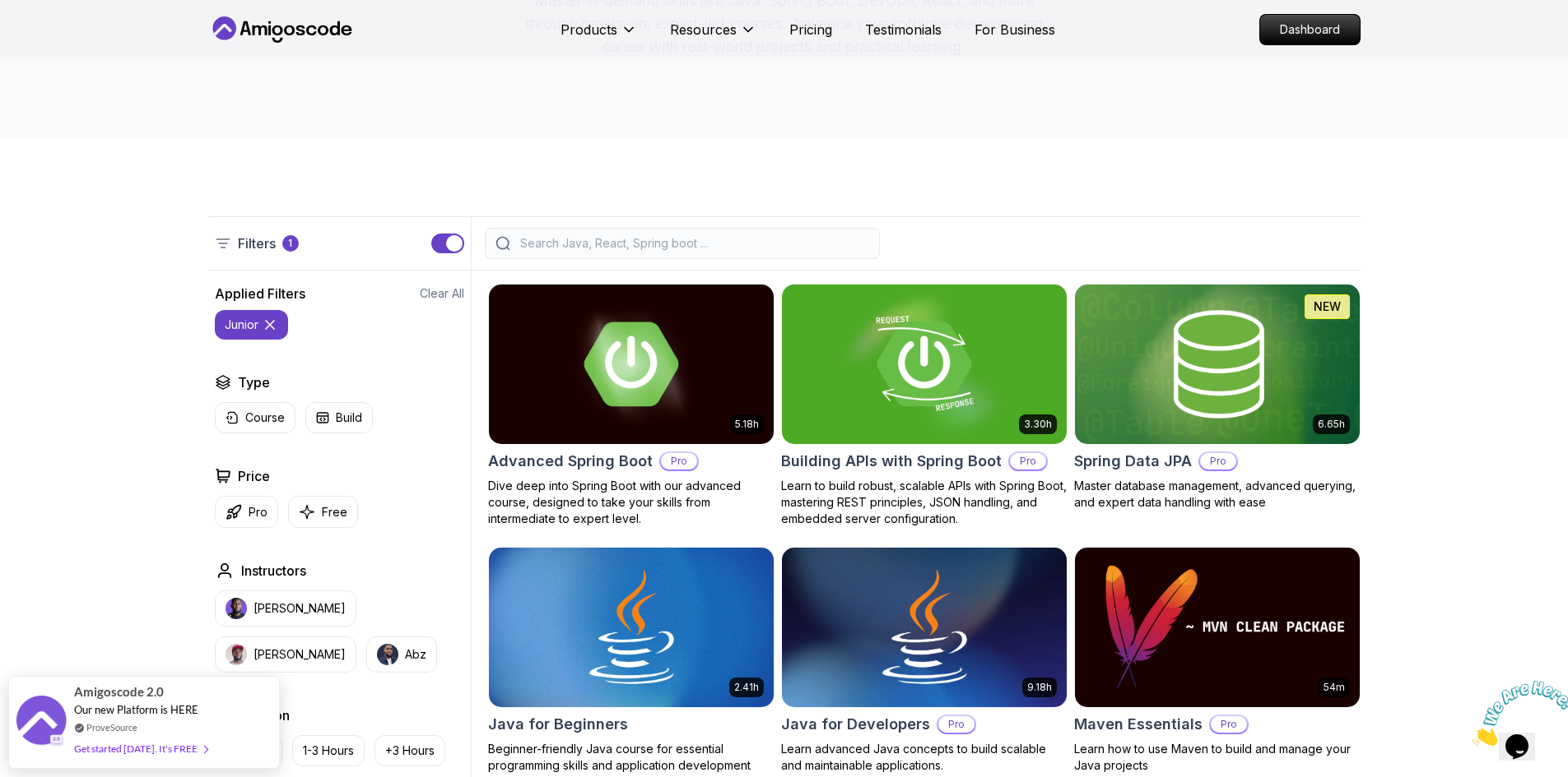
click at [270, 326] on icon at bounding box center [270, 325] width 8 height 8
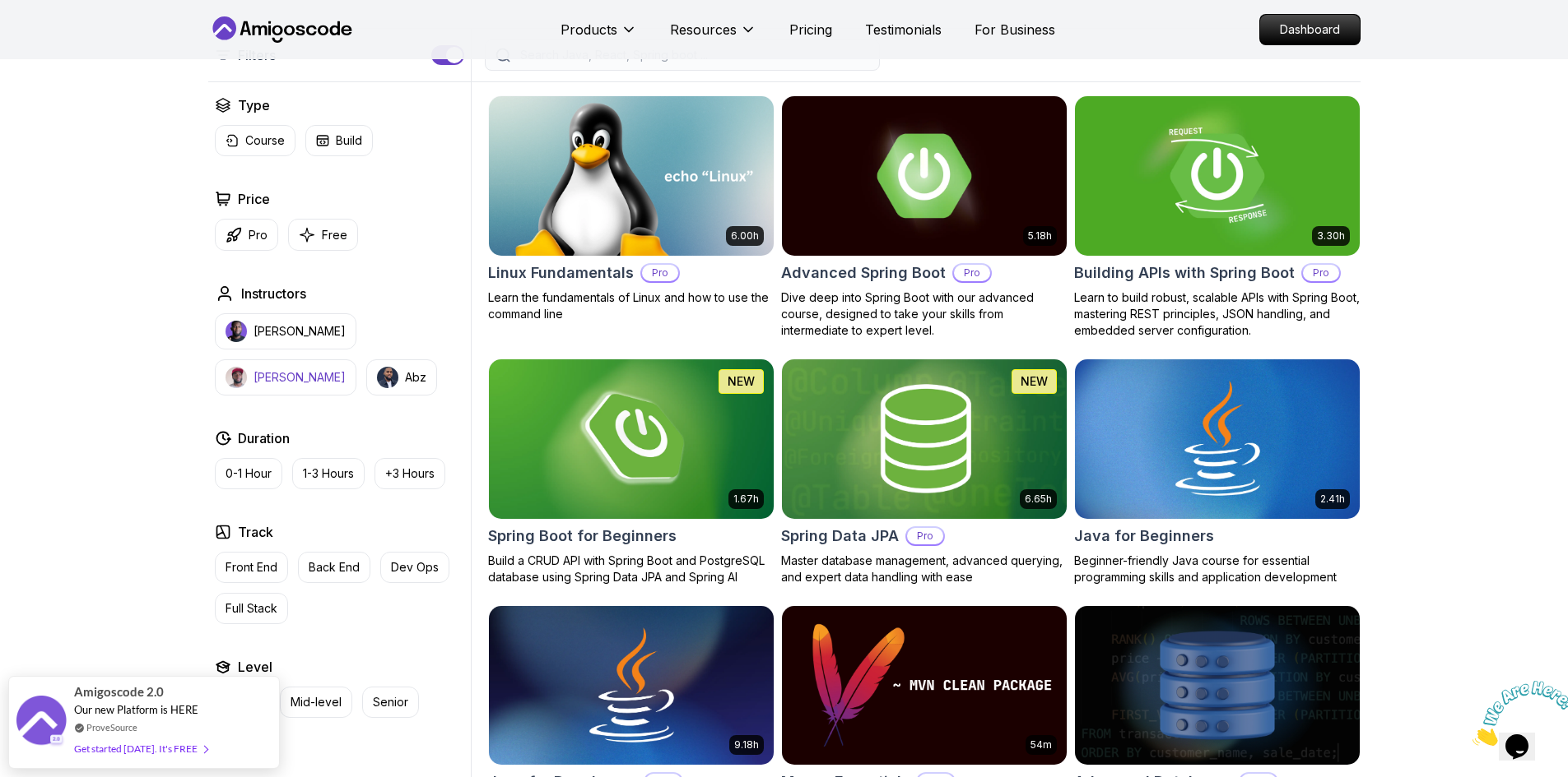
scroll to position [423, 0]
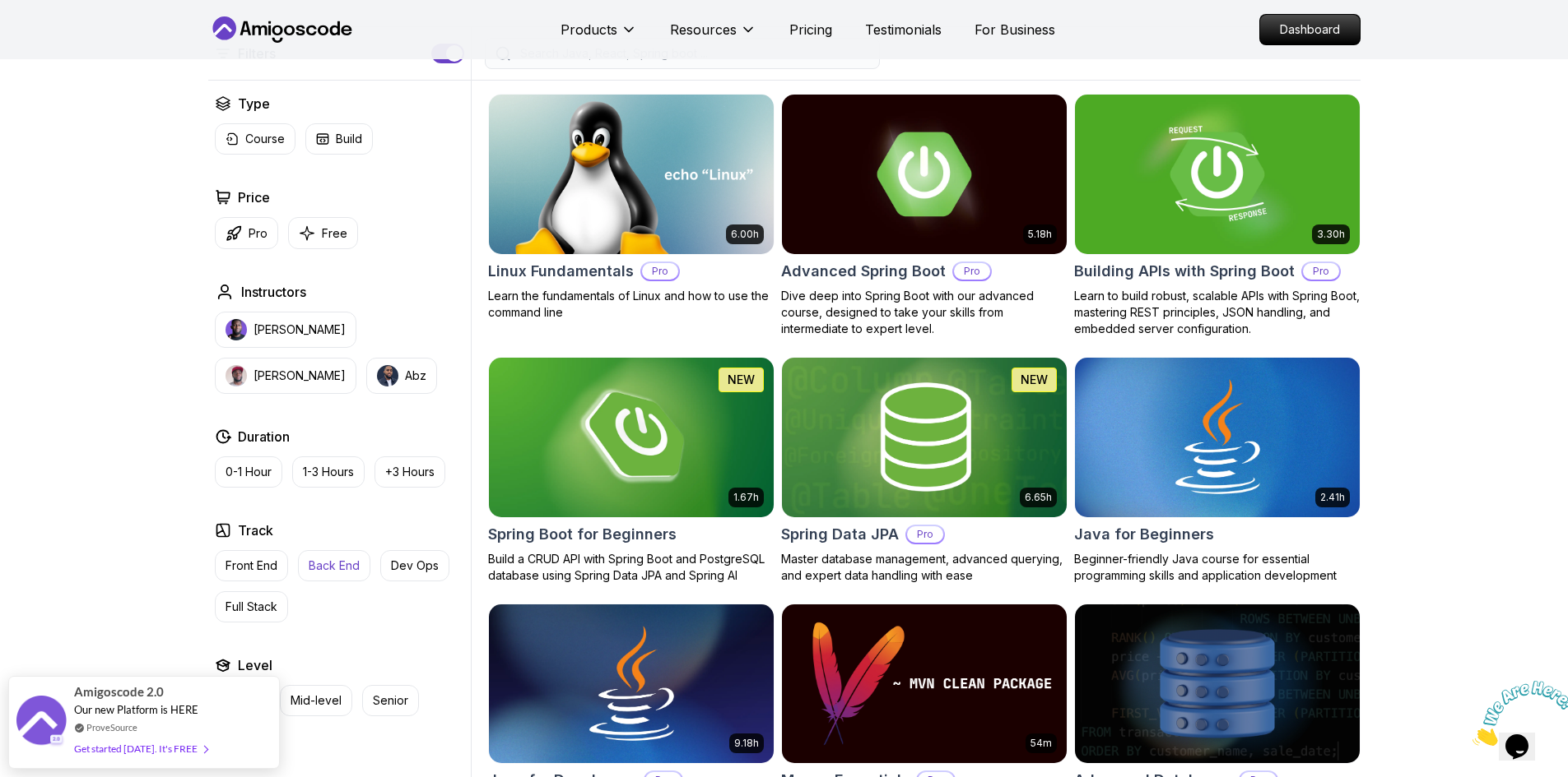
click at [327, 569] on p "Back End" at bounding box center [334, 566] width 51 height 16
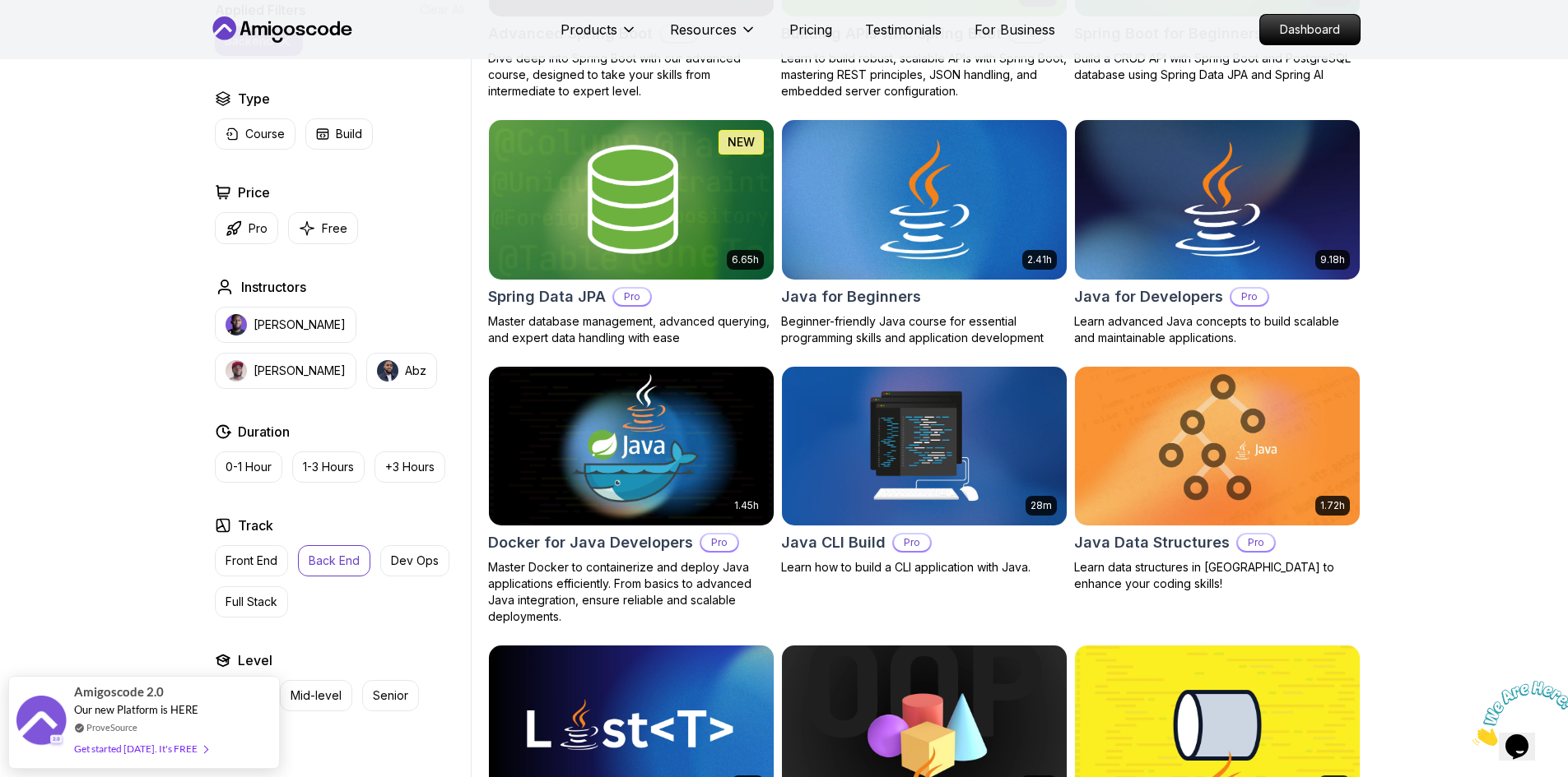
scroll to position [661, 0]
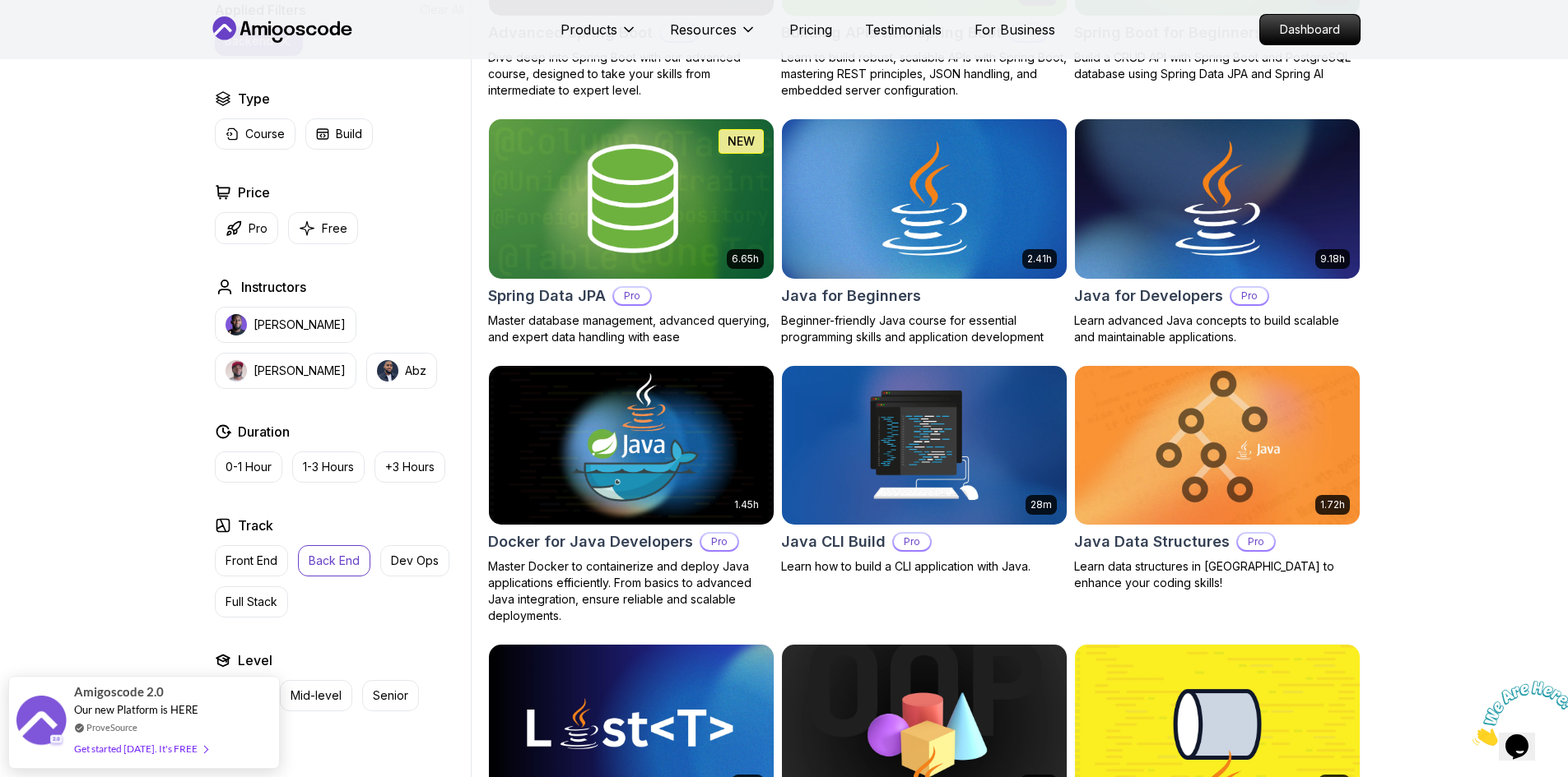
click at [1193, 450] on img at bounding box center [1216, 445] width 299 height 167
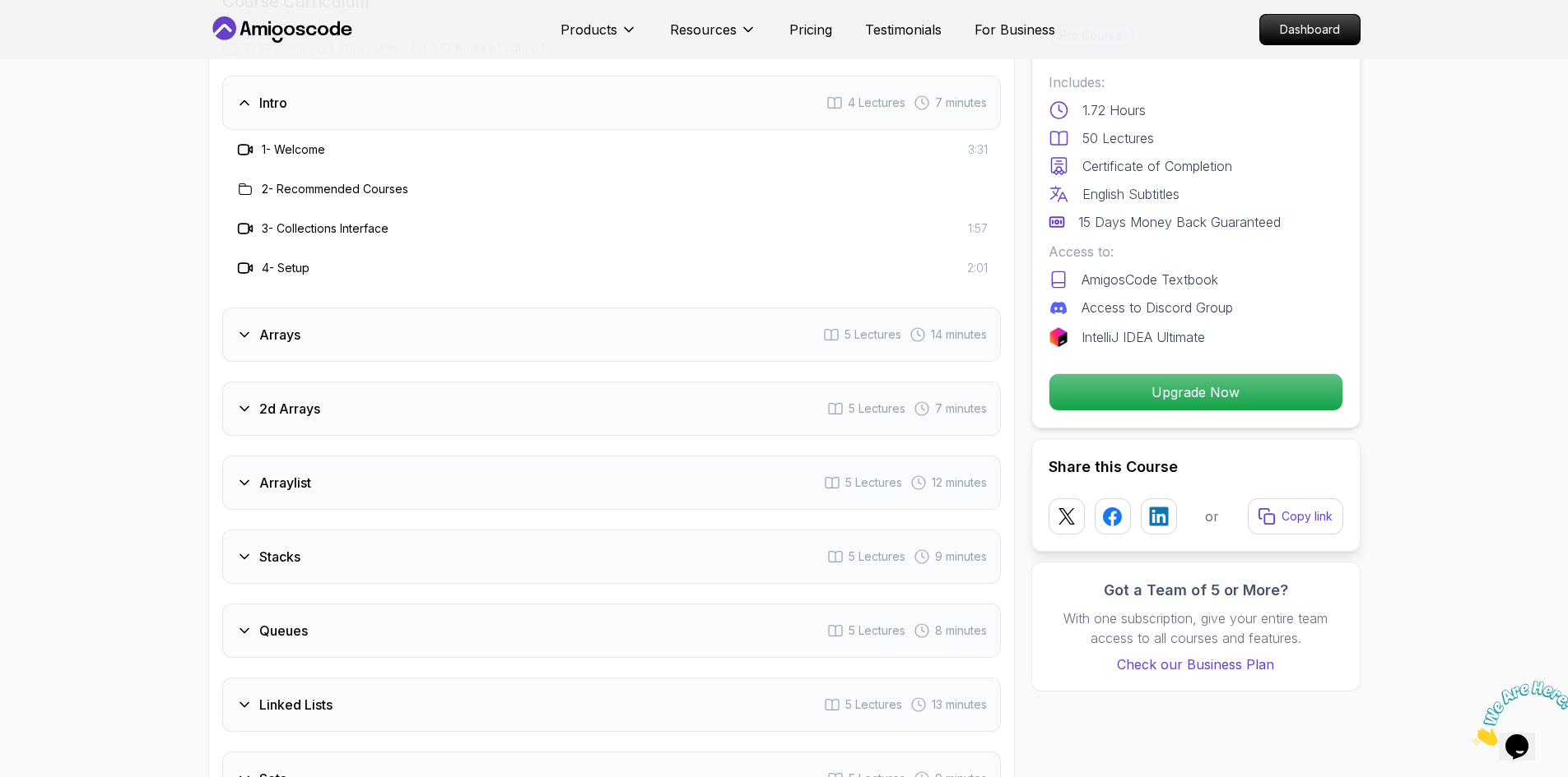
scroll to position [2156, 0]
click at [244, 327] on icon at bounding box center [245, 335] width 16 height 16
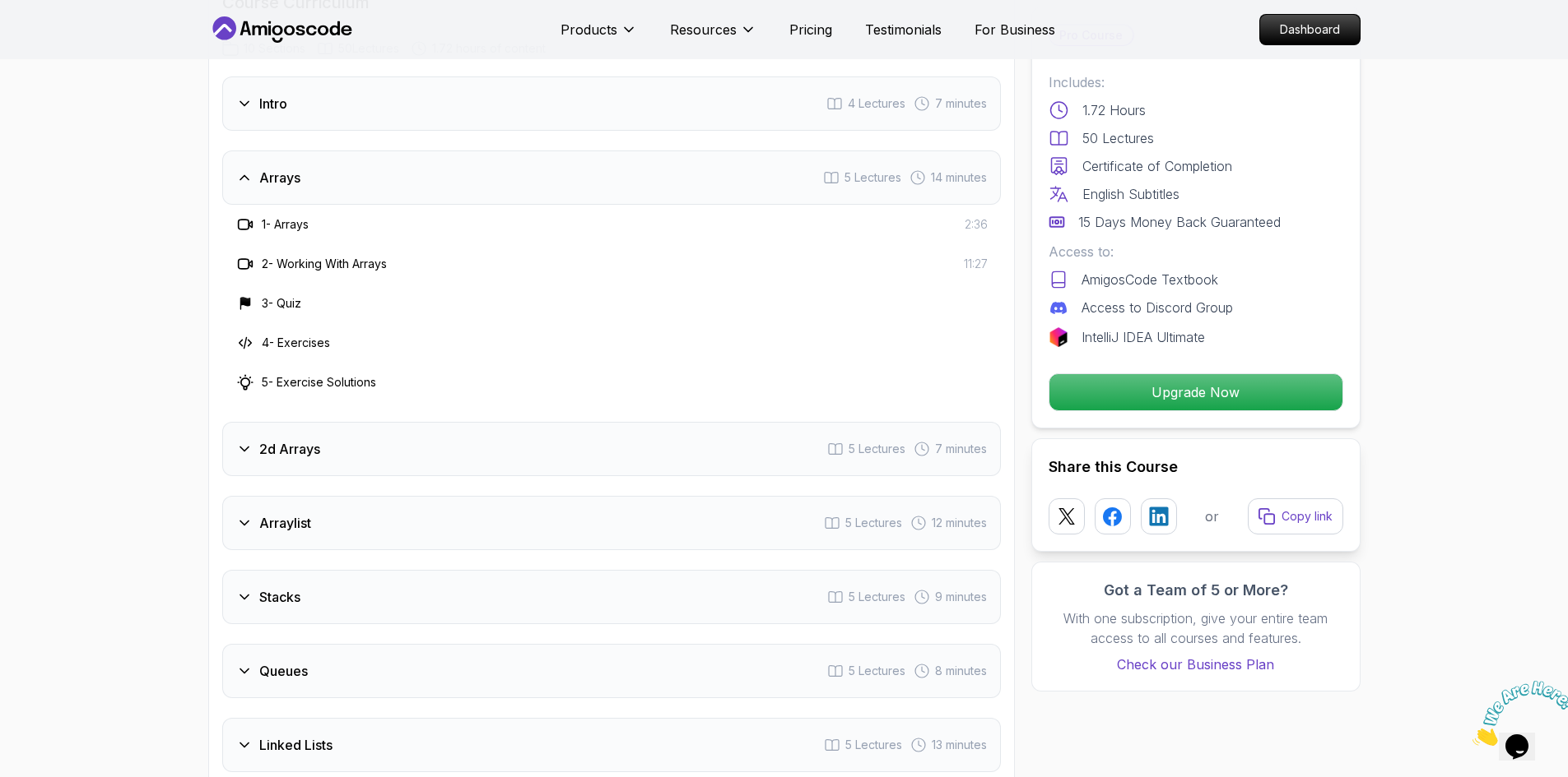
click at [249, 448] on icon at bounding box center [244, 450] width 8 height 4
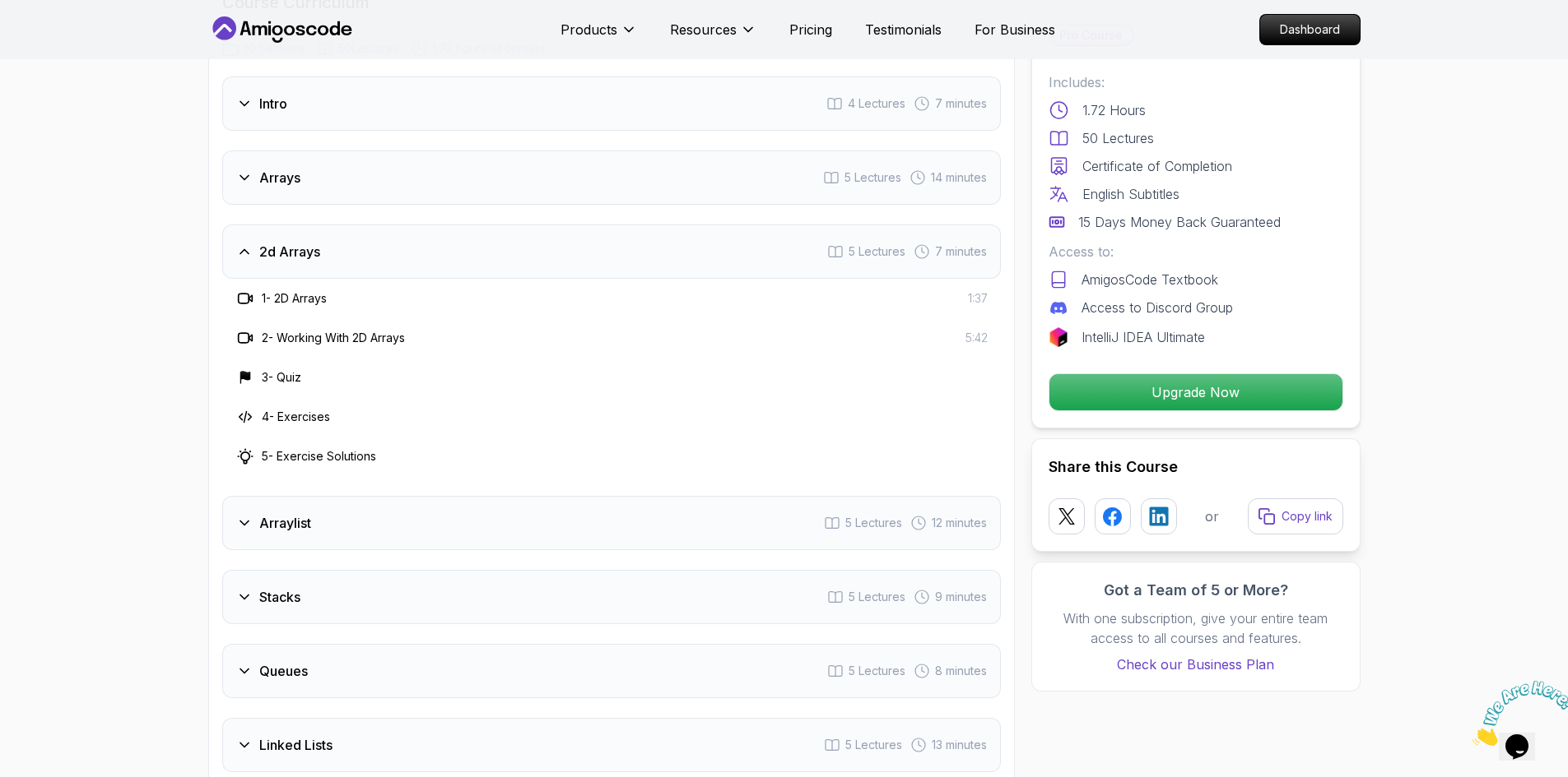
click at [245, 515] on icon at bounding box center [245, 523] width 16 height 16
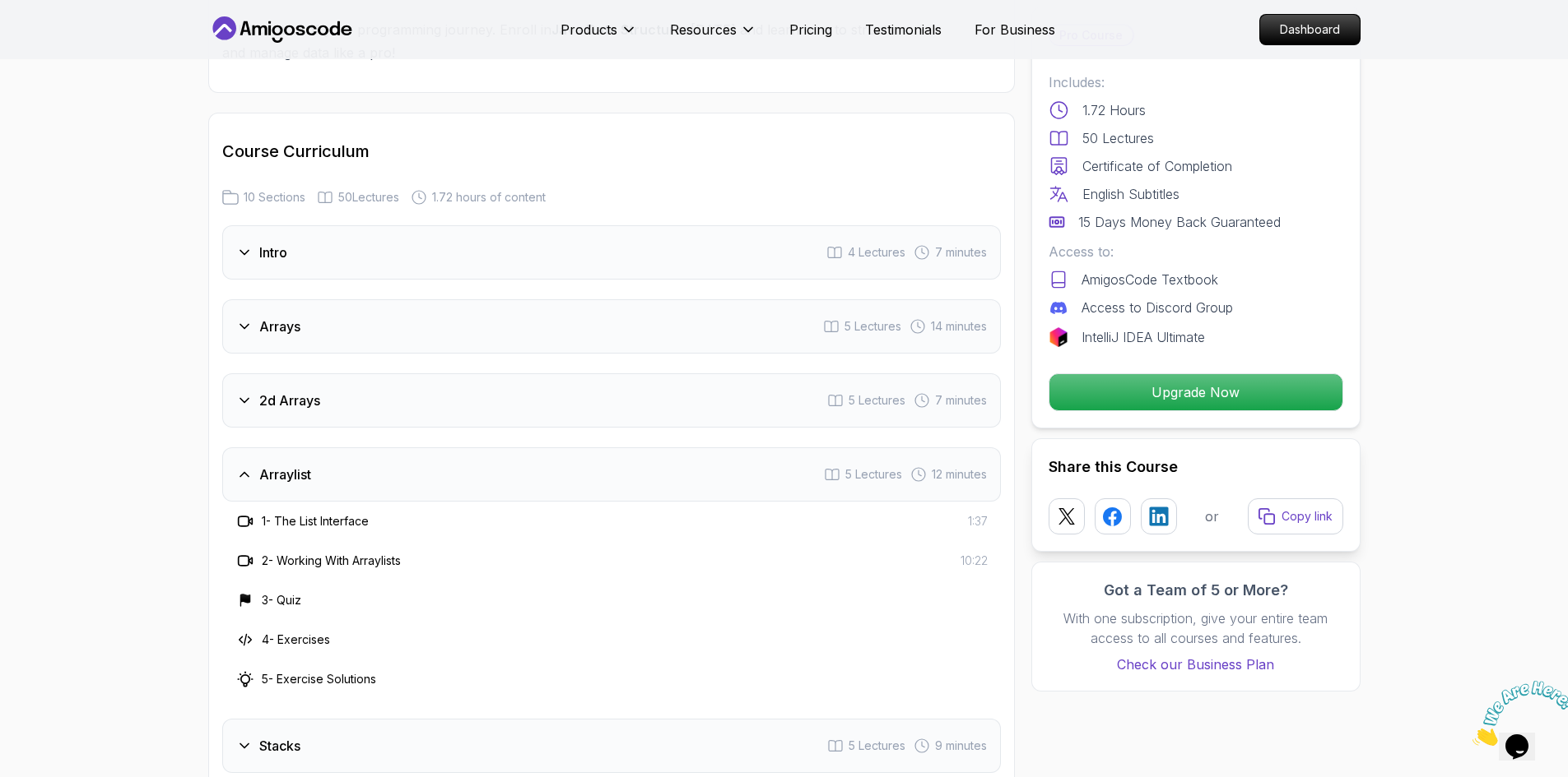
scroll to position [2004, 0]
click at [245, 396] on icon at bounding box center [245, 404] width 16 height 16
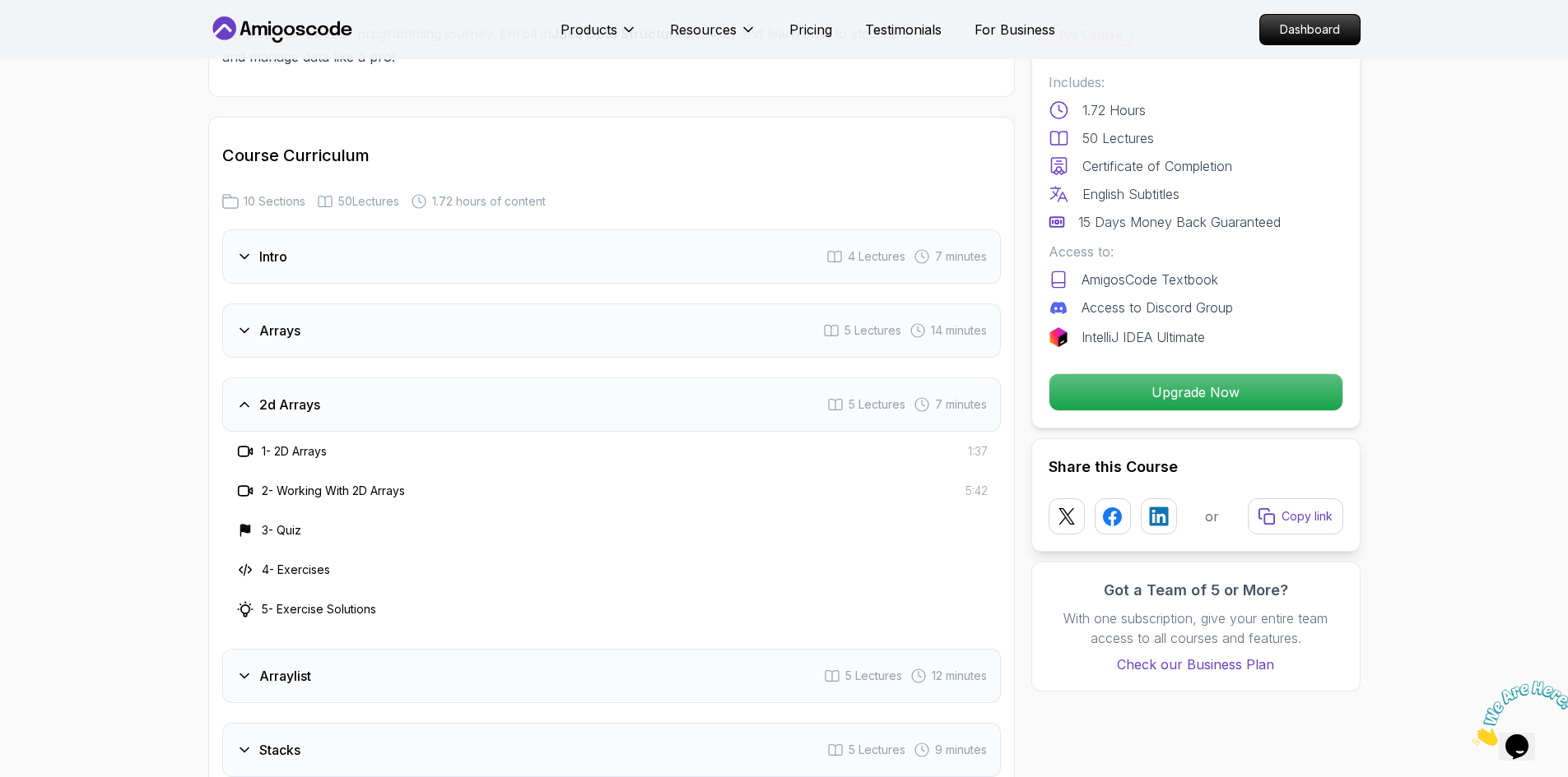
click at [245, 396] on icon at bounding box center [245, 404] width 16 height 16
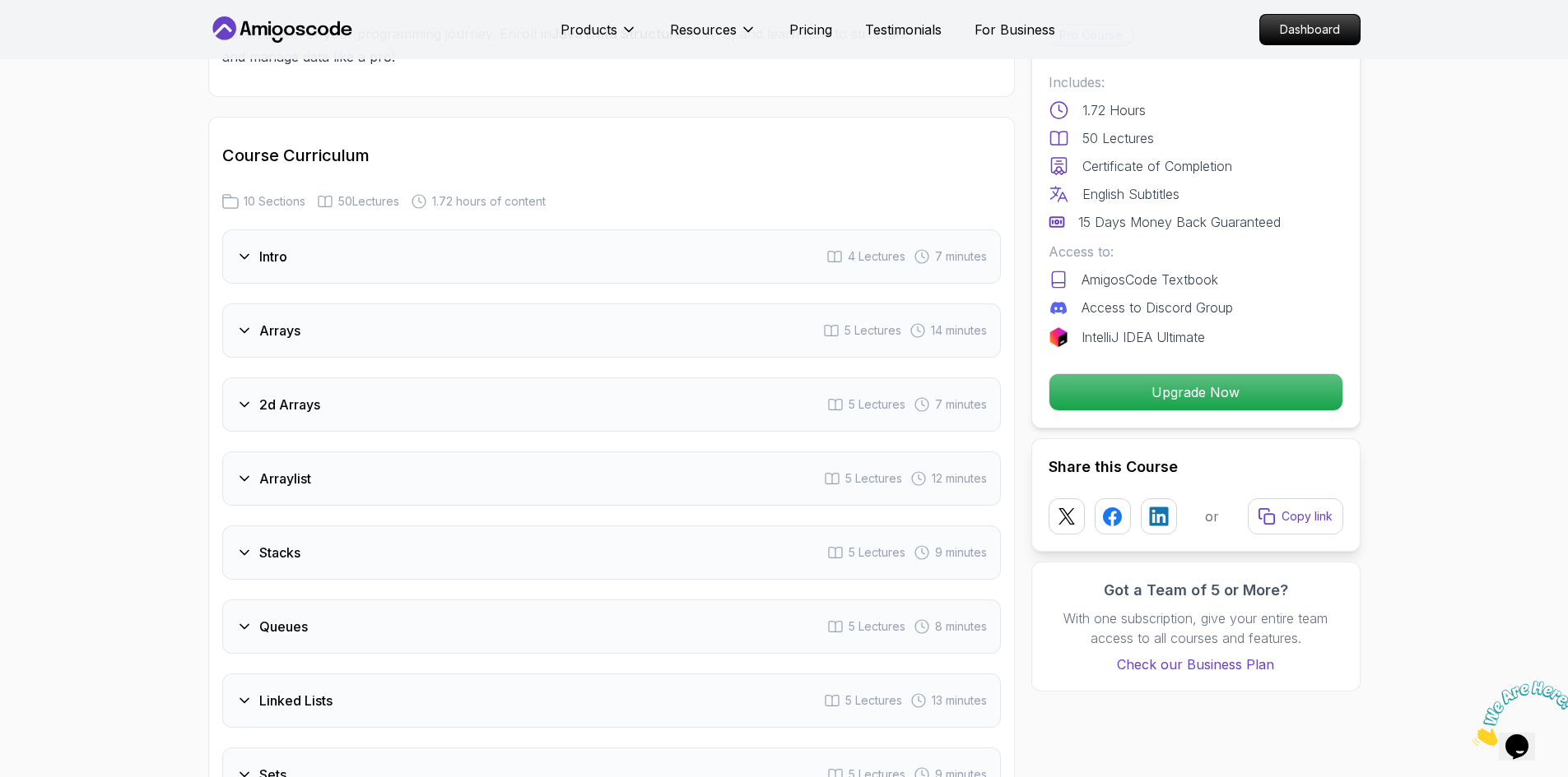
click at [243, 329] on icon at bounding box center [244, 331] width 8 height 4
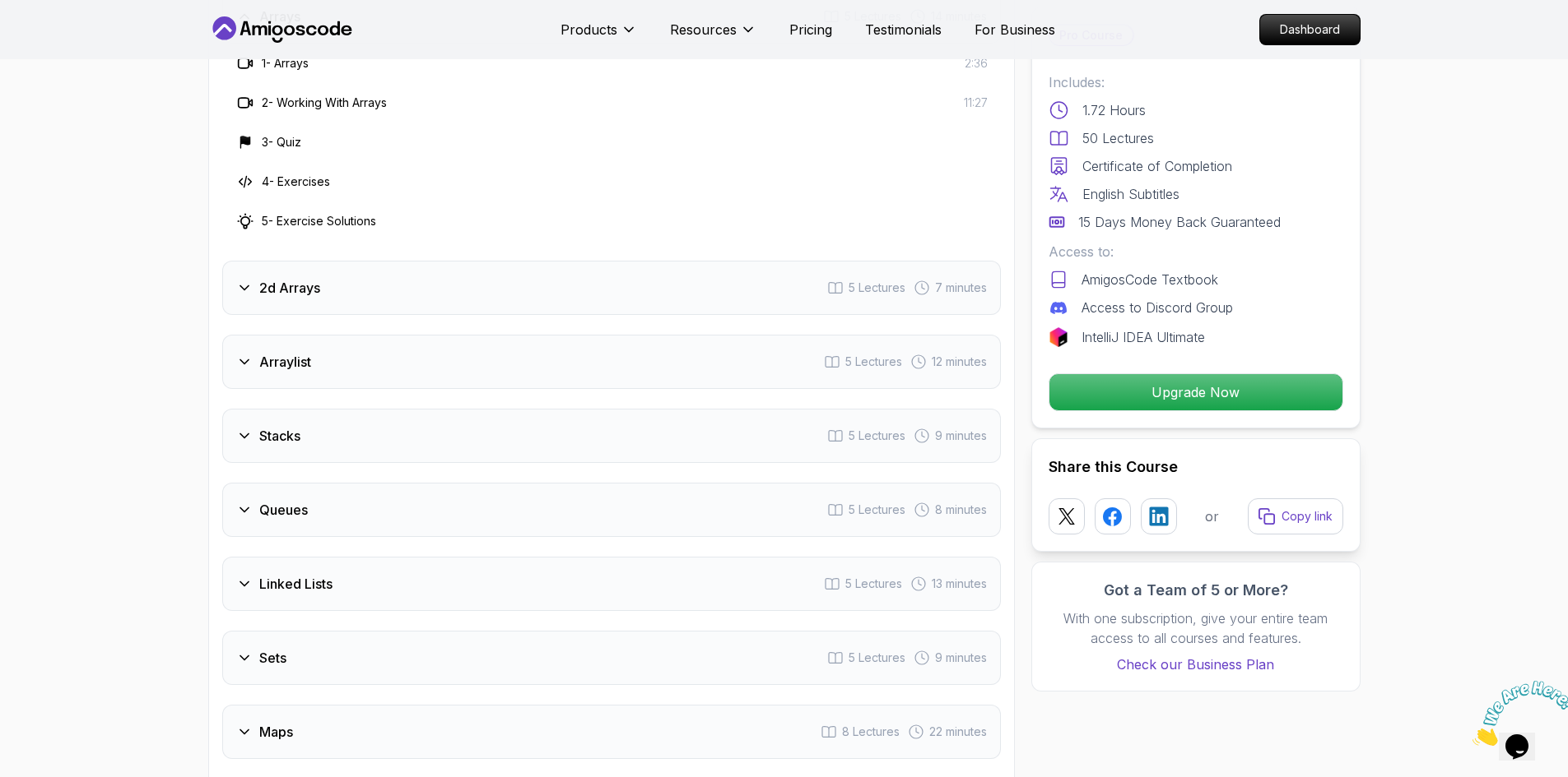
scroll to position [2319, 0]
click at [1172, 398] on p "Upgrade Now" at bounding box center [1195, 393] width 278 height 35
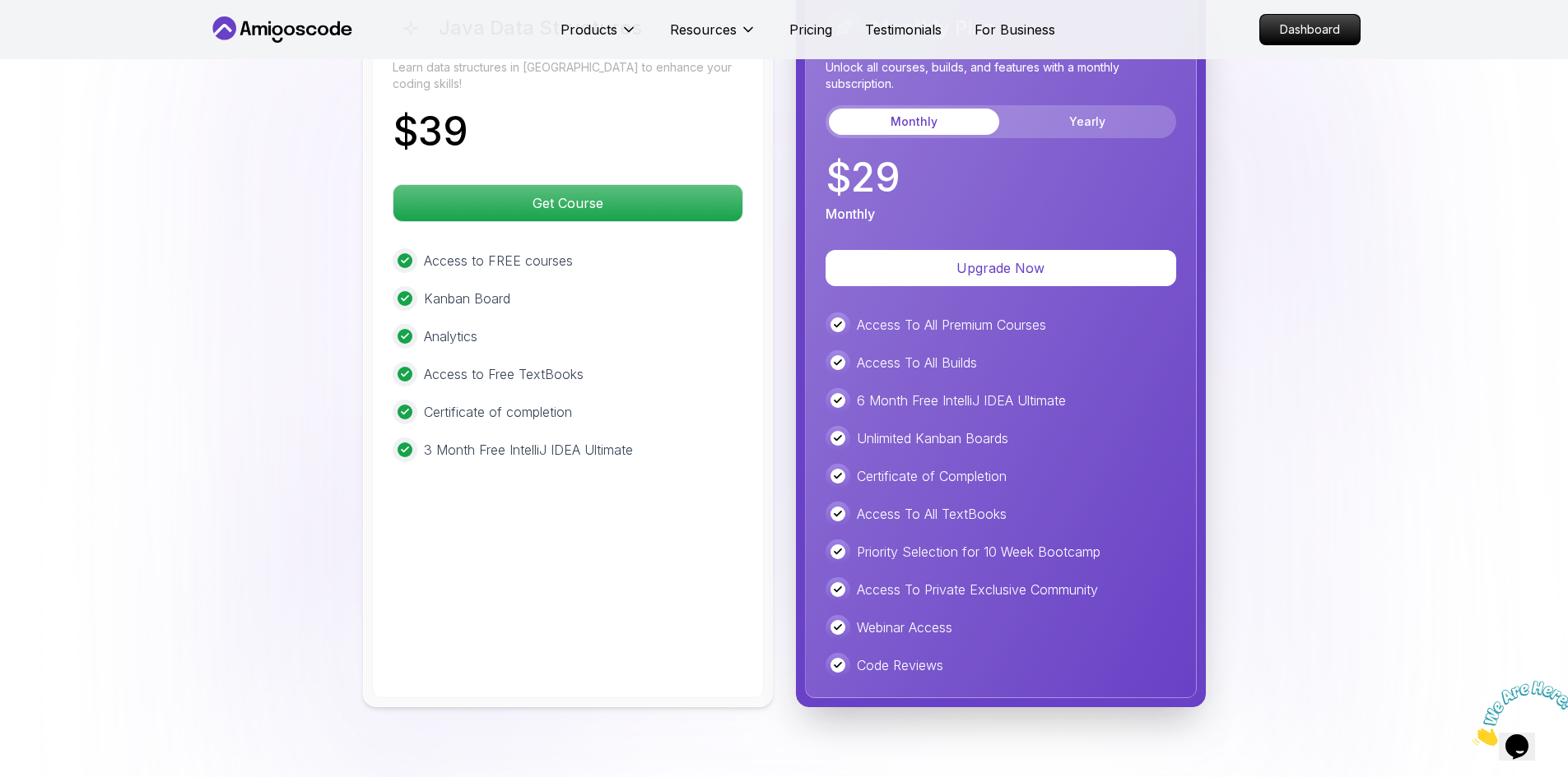
scroll to position [3542, 0]
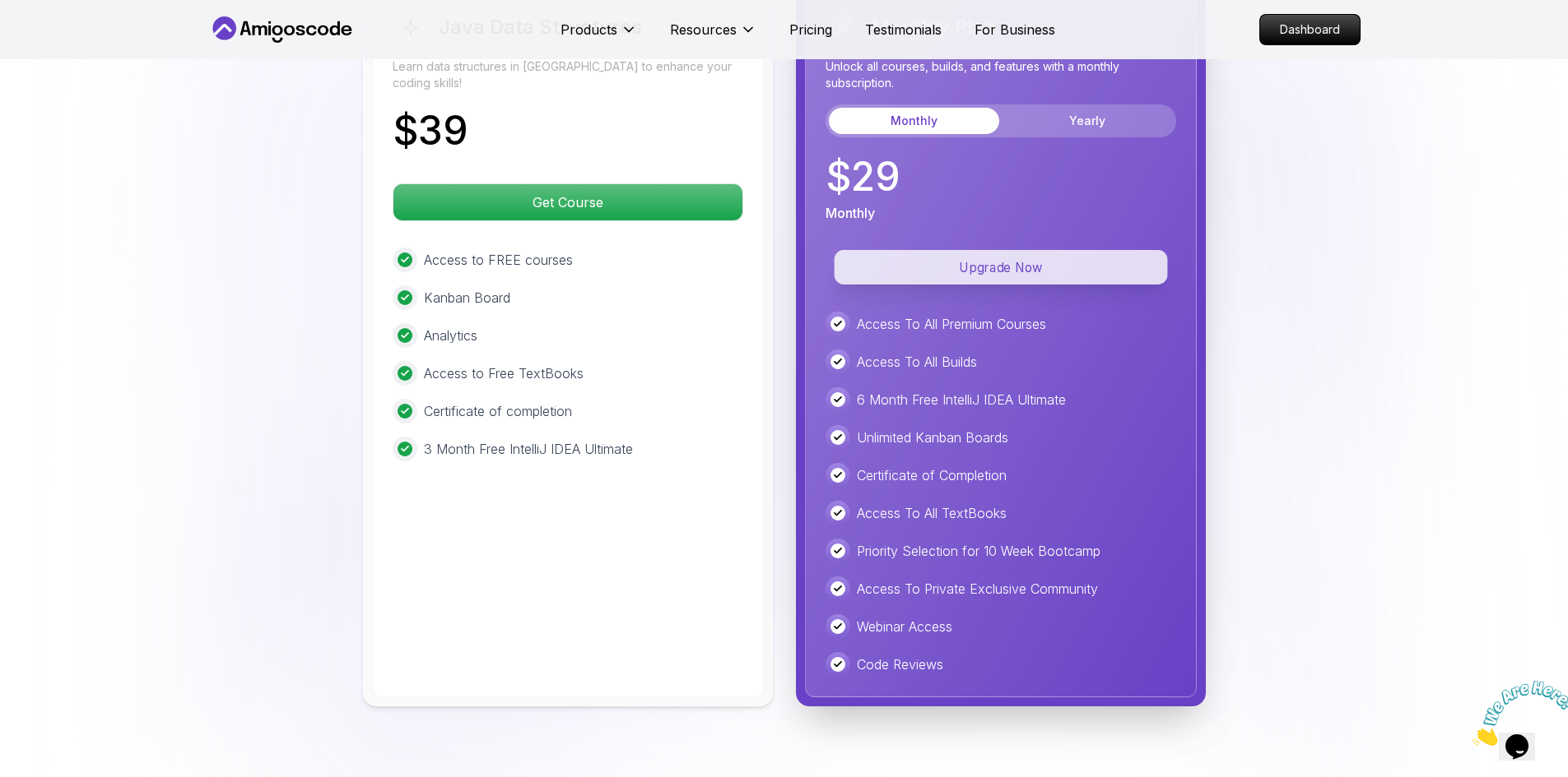
click at [1007, 257] on p "Upgrade Now" at bounding box center [1000, 267] width 333 height 35
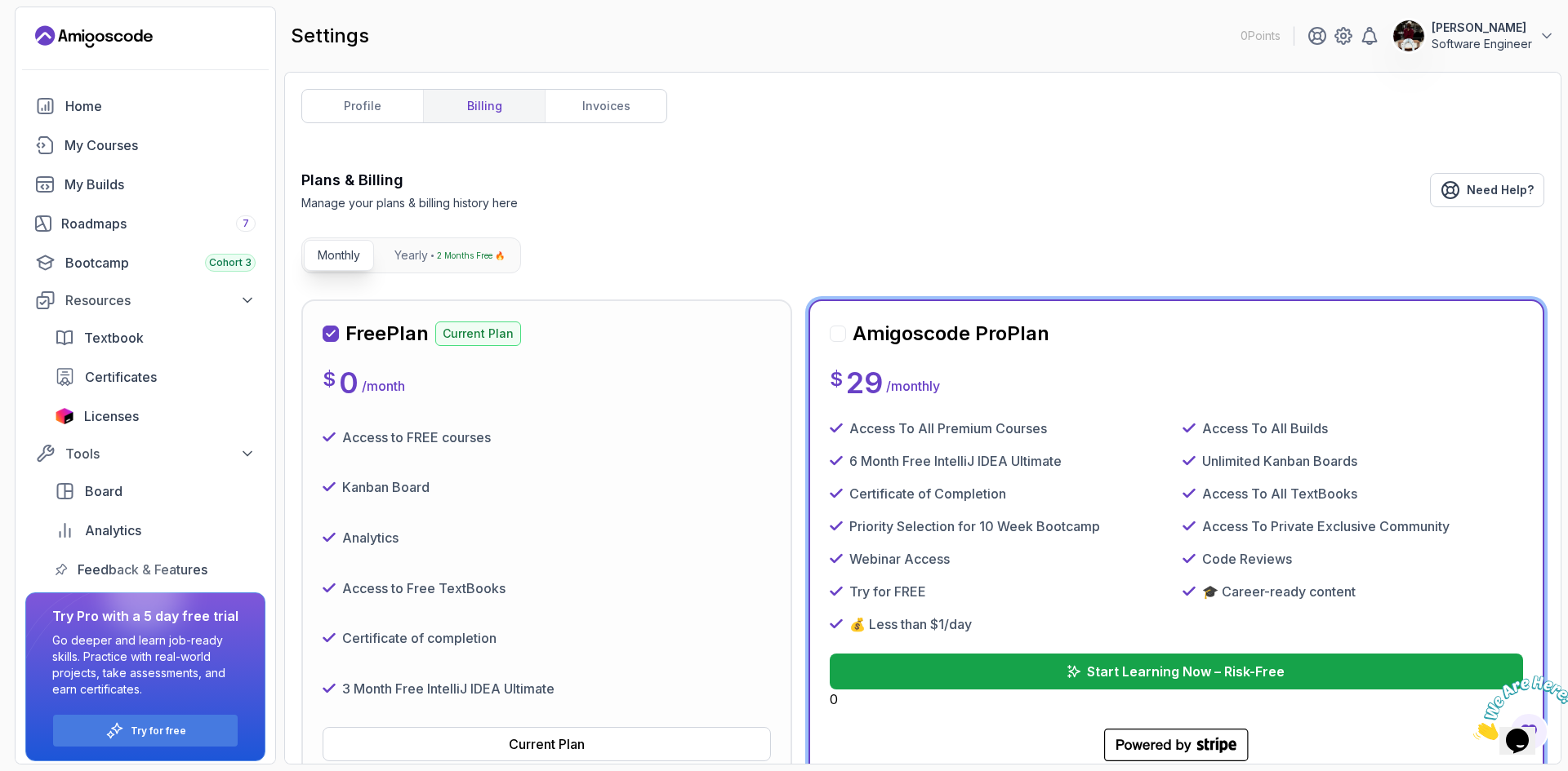
scroll to position [152, 0]
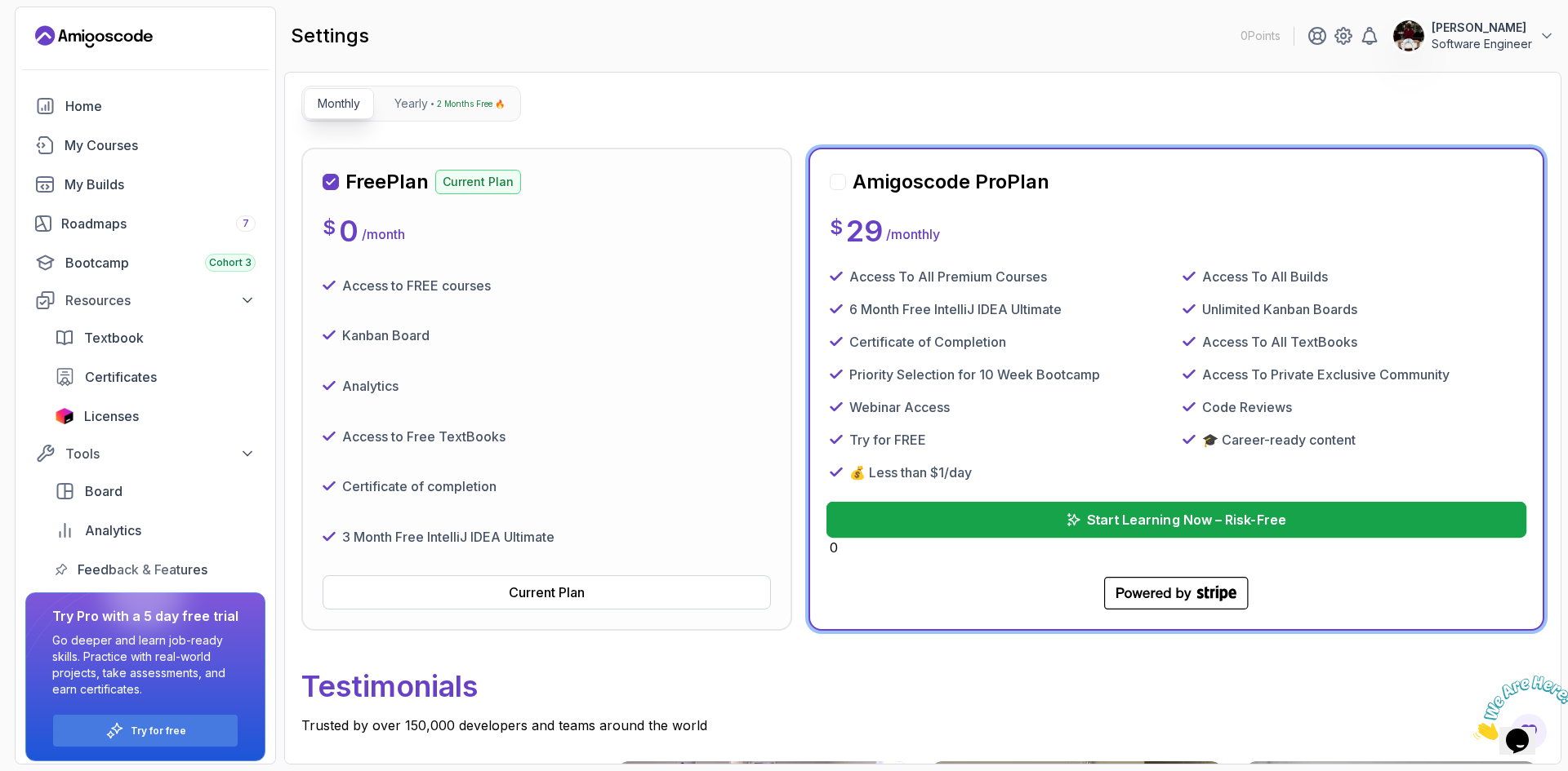
click at [1114, 518] on p "Start Learning Now – Risk-Free" at bounding box center [1186, 520] width 199 height 19
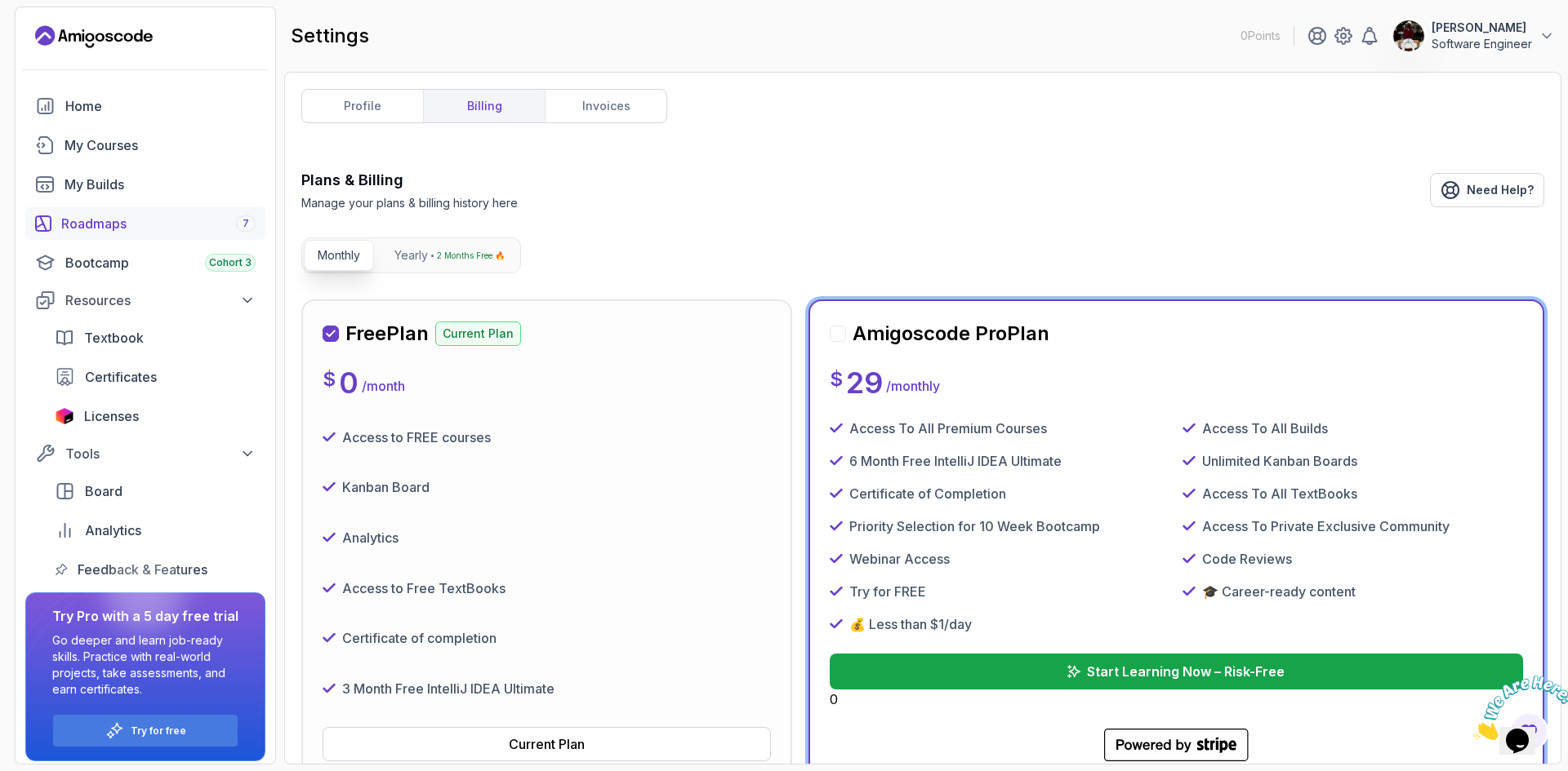
click at [117, 220] on div "Roadmaps 7" at bounding box center [158, 224] width 194 height 19
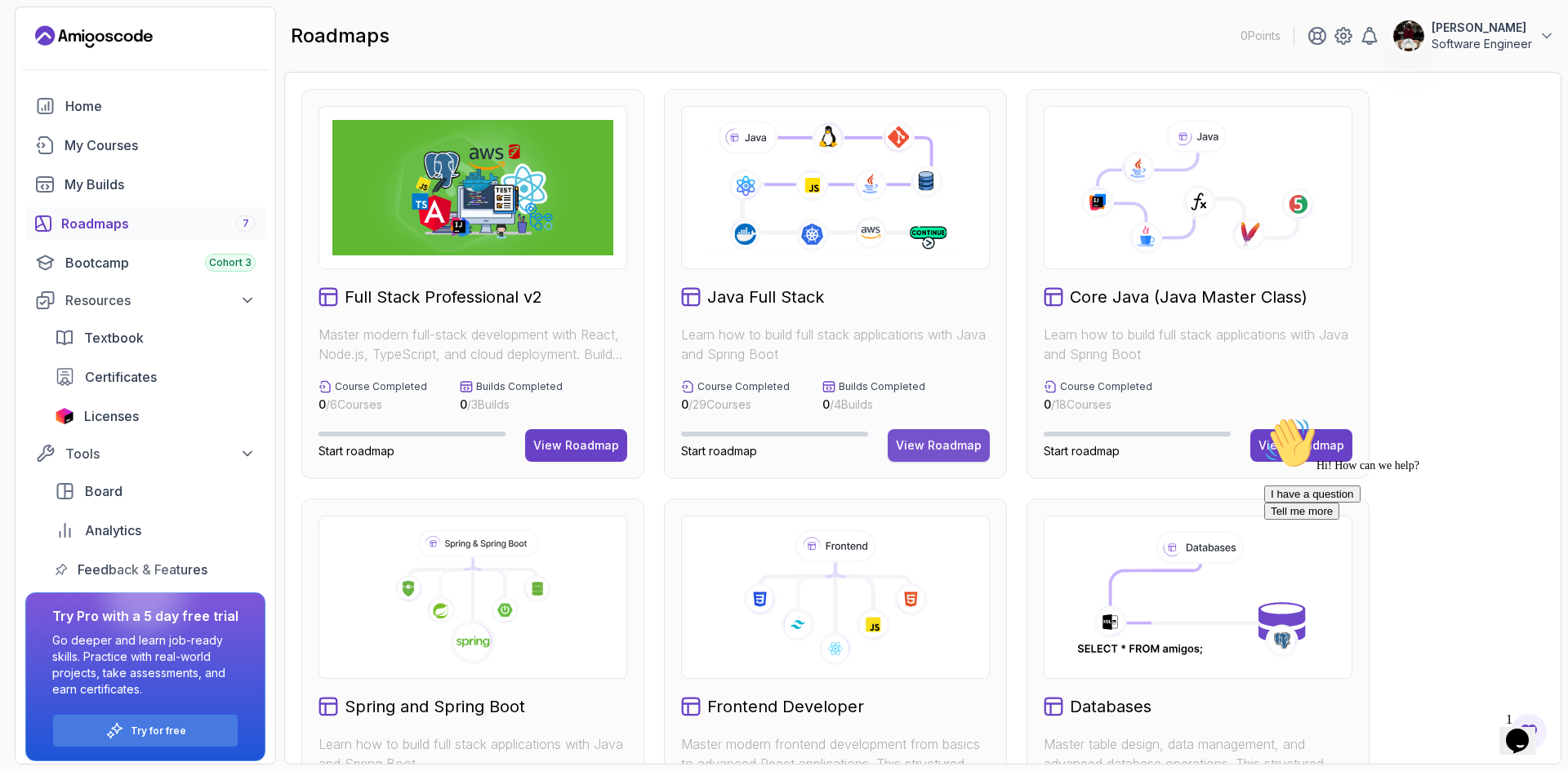
click at [926, 448] on div "View Roadmap" at bounding box center [938, 445] width 86 height 16
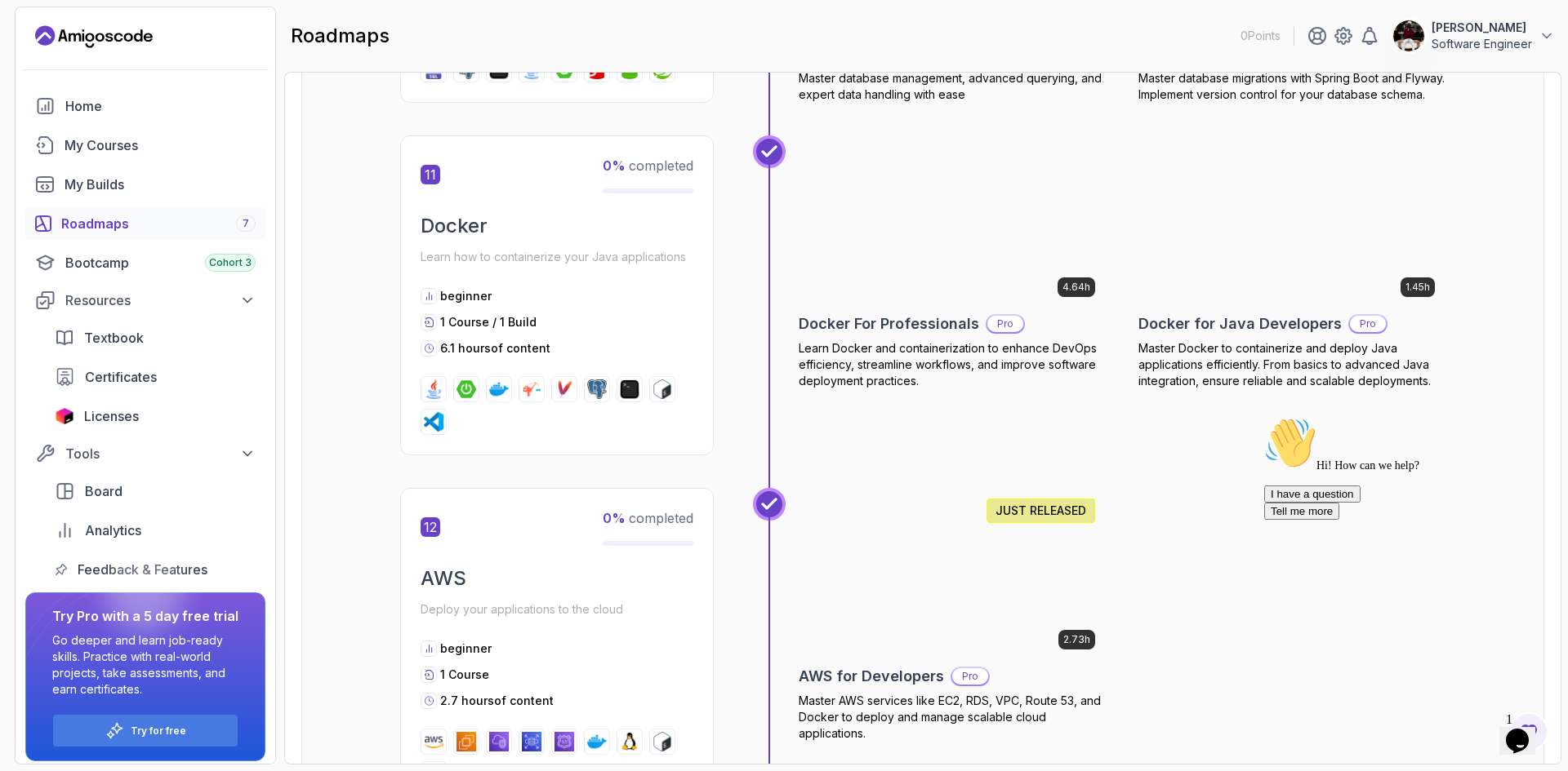
scroll to position [4472, 0]
